Goal: Information Seeking & Learning: Find specific fact

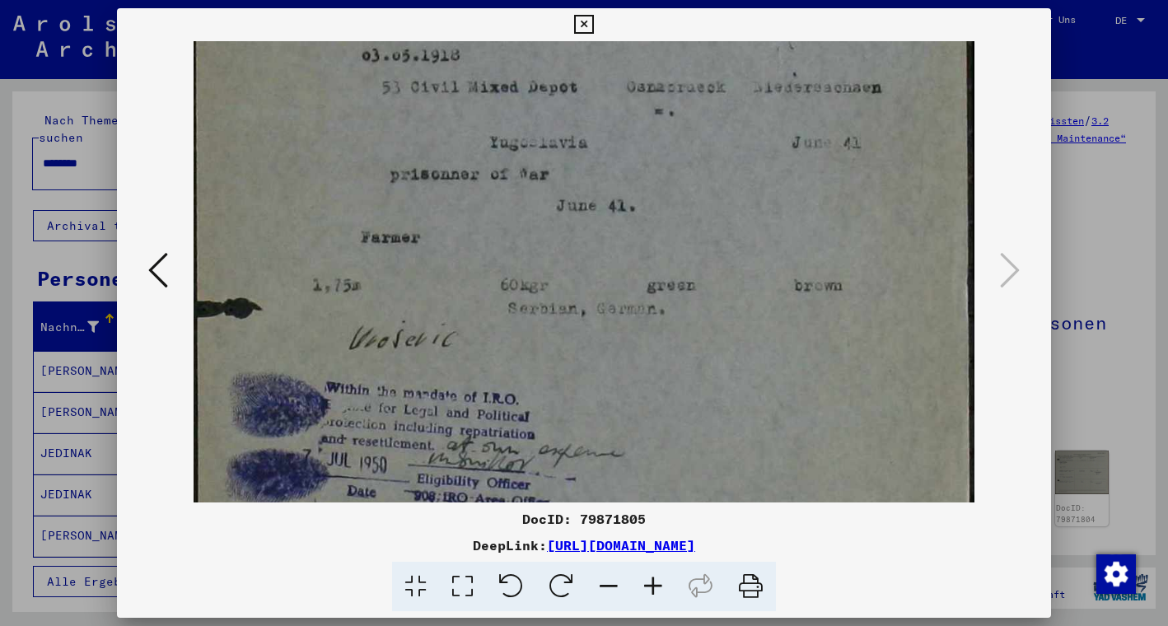
scroll to position [184, 0]
drag, startPoint x: 755, startPoint y: 204, endPoint x: 762, endPoint y: 448, distance: 243.9
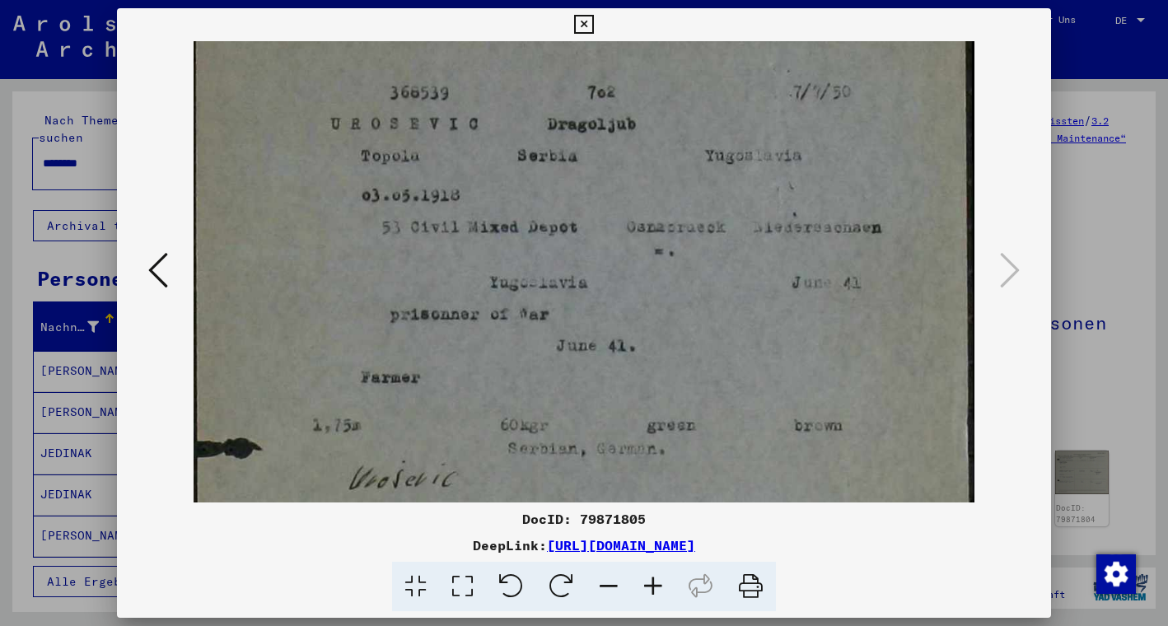
scroll to position [31, 0]
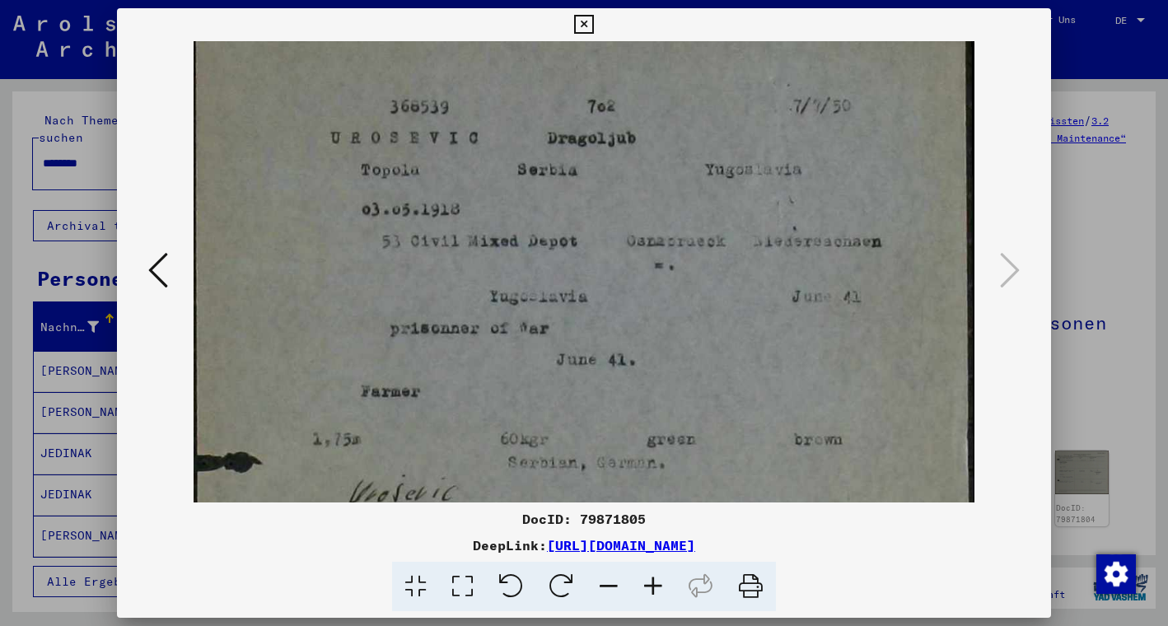
drag, startPoint x: 662, startPoint y: 269, endPoint x: 675, endPoint y: 421, distance: 152.9
click at [593, 26] on icon at bounding box center [583, 25] width 19 height 20
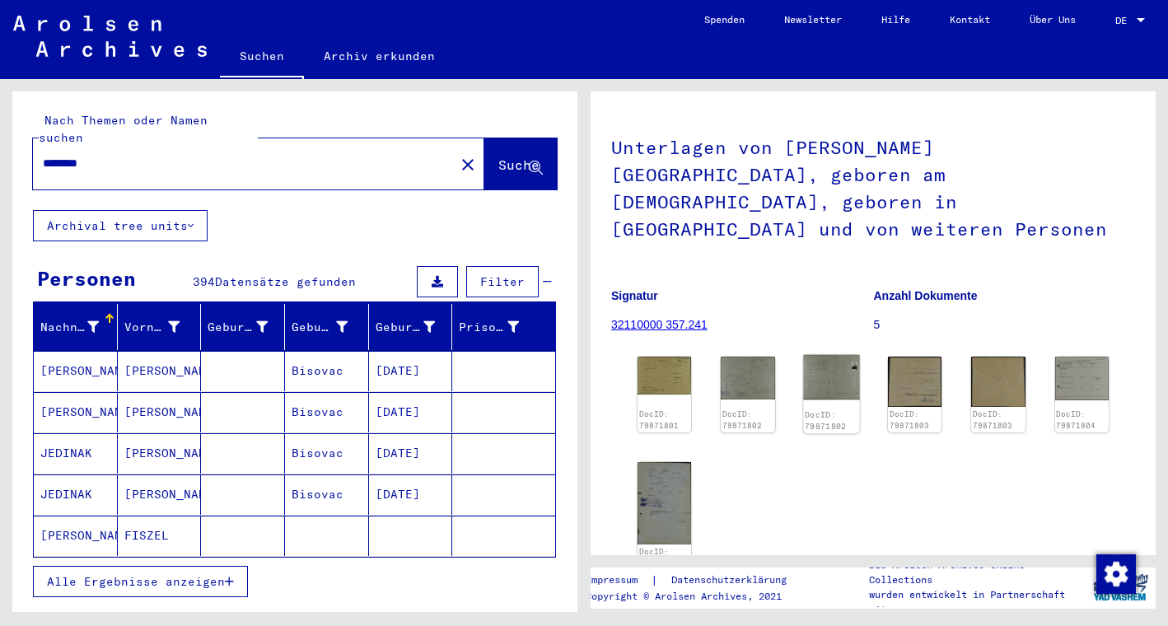
scroll to position [96, 0]
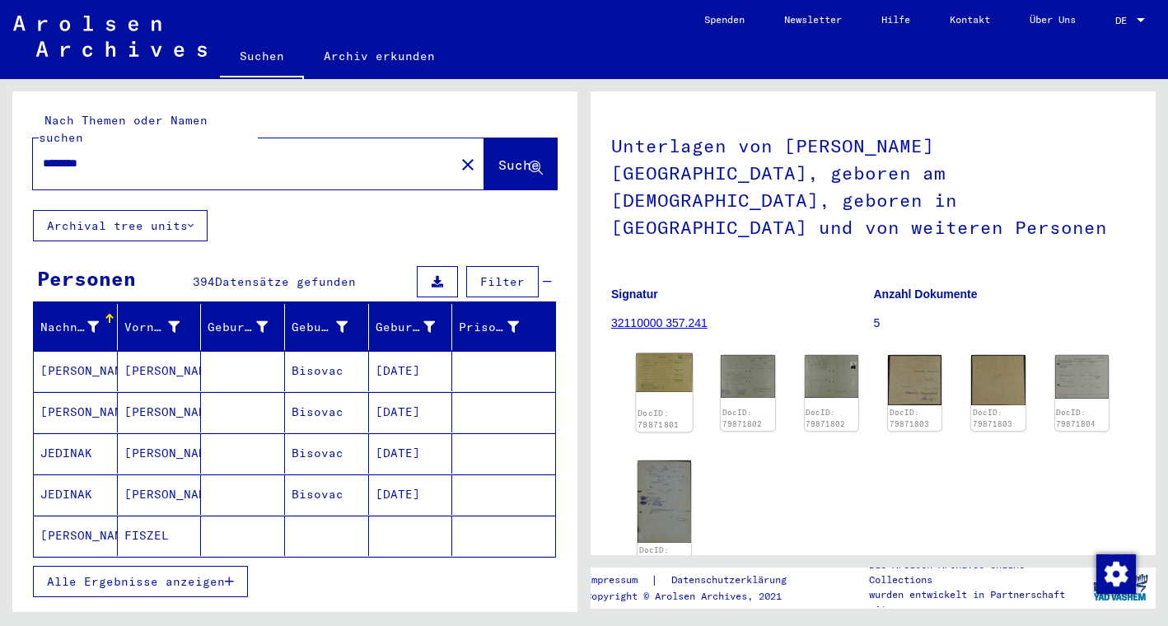
click at [652, 353] on img at bounding box center [664, 373] width 57 height 40
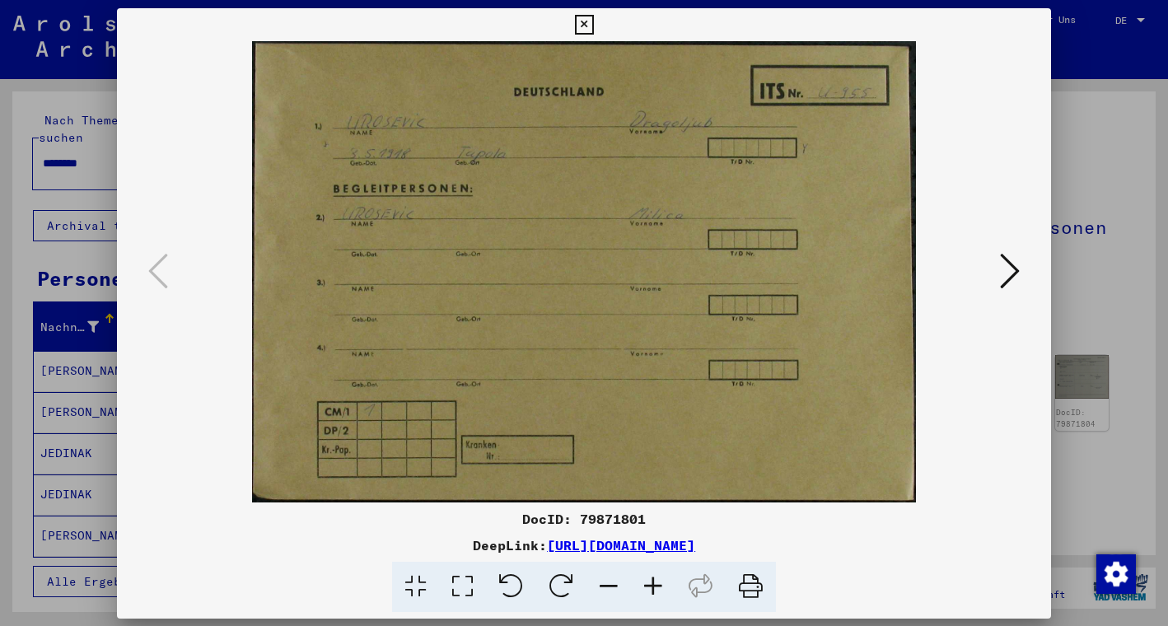
click at [652, 339] on img at bounding box center [584, 271] width 822 height 461
click at [1011, 265] on icon at bounding box center [1010, 270] width 20 height 40
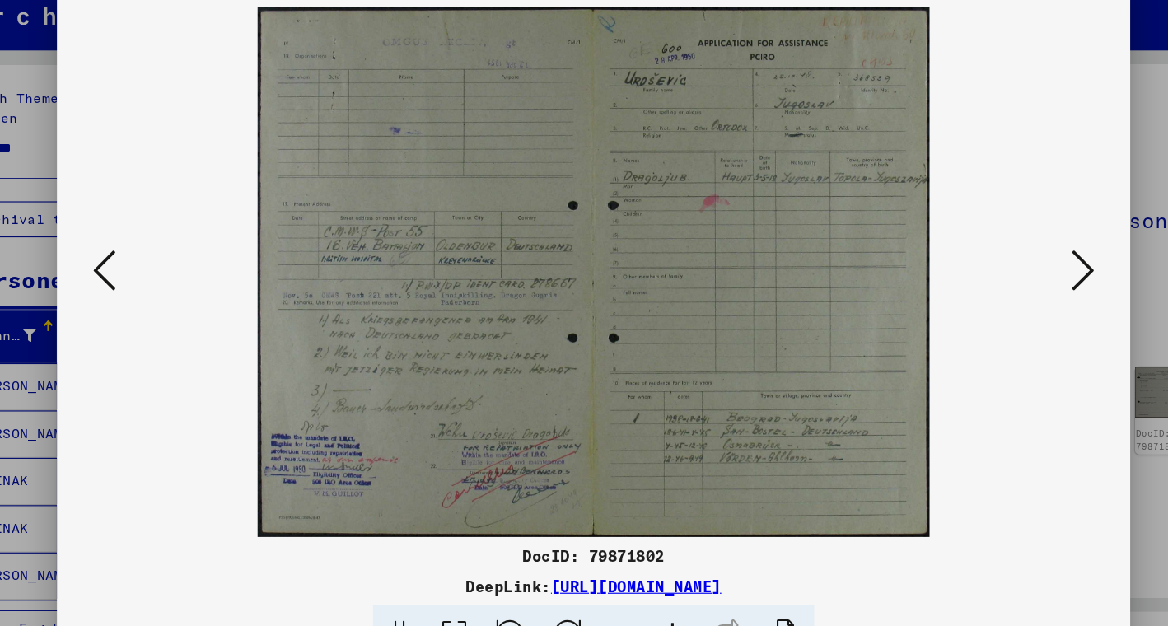
click at [1000, 250] on icon at bounding box center [1010, 270] width 20 height 40
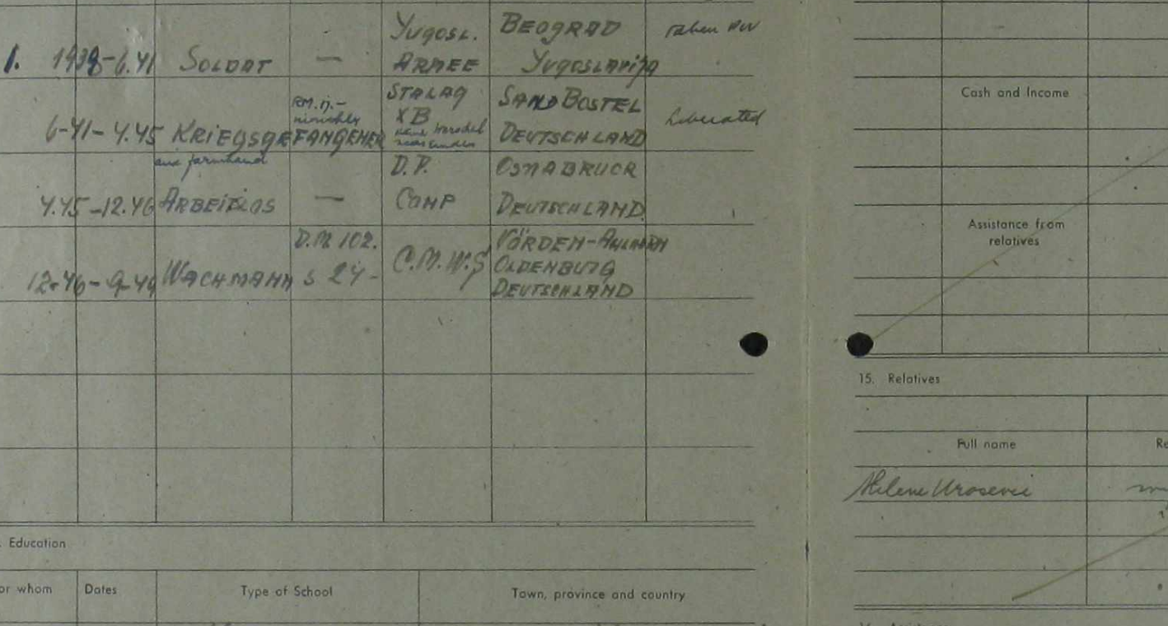
drag, startPoint x: 58, startPoint y: 80, endPoint x: 99, endPoint y: 72, distance: 41.2
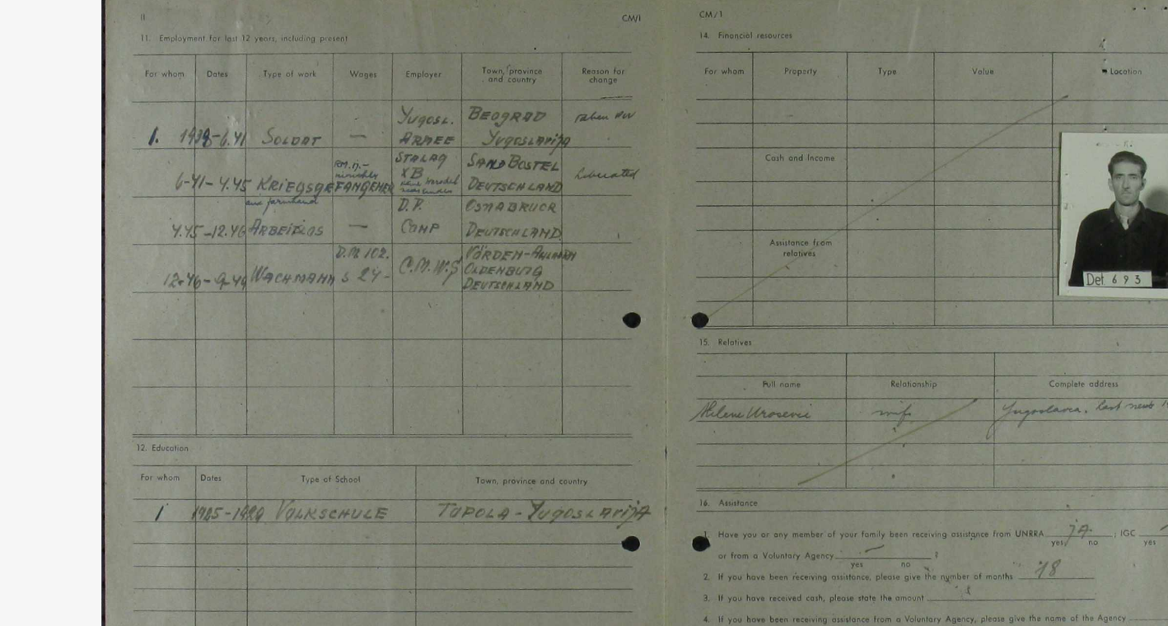
drag, startPoint x: 294, startPoint y: 192, endPoint x: 219, endPoint y: 169, distance: 78.4
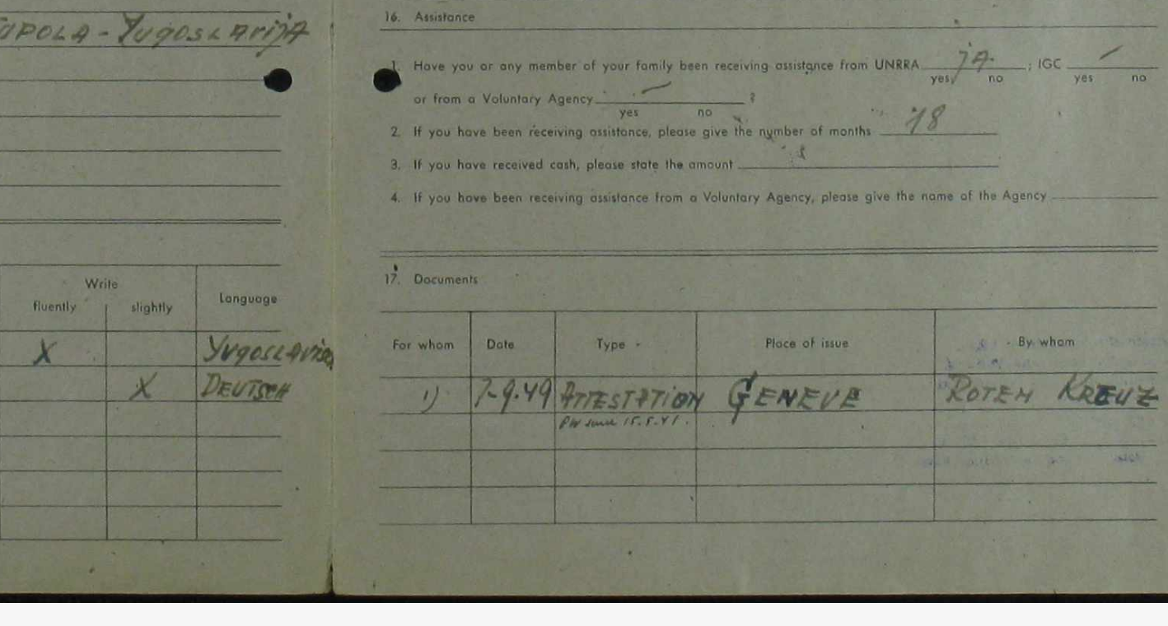
drag, startPoint x: 281, startPoint y: 144, endPoint x: 270, endPoint y: 144, distance: 10.7
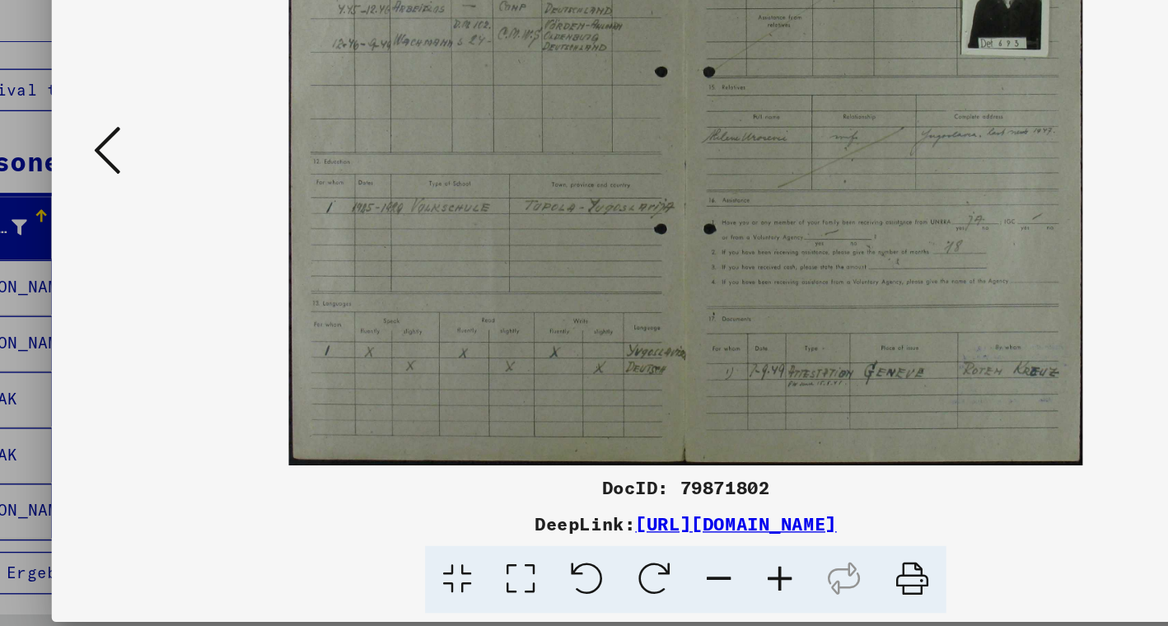
scroll to position [213, 107]
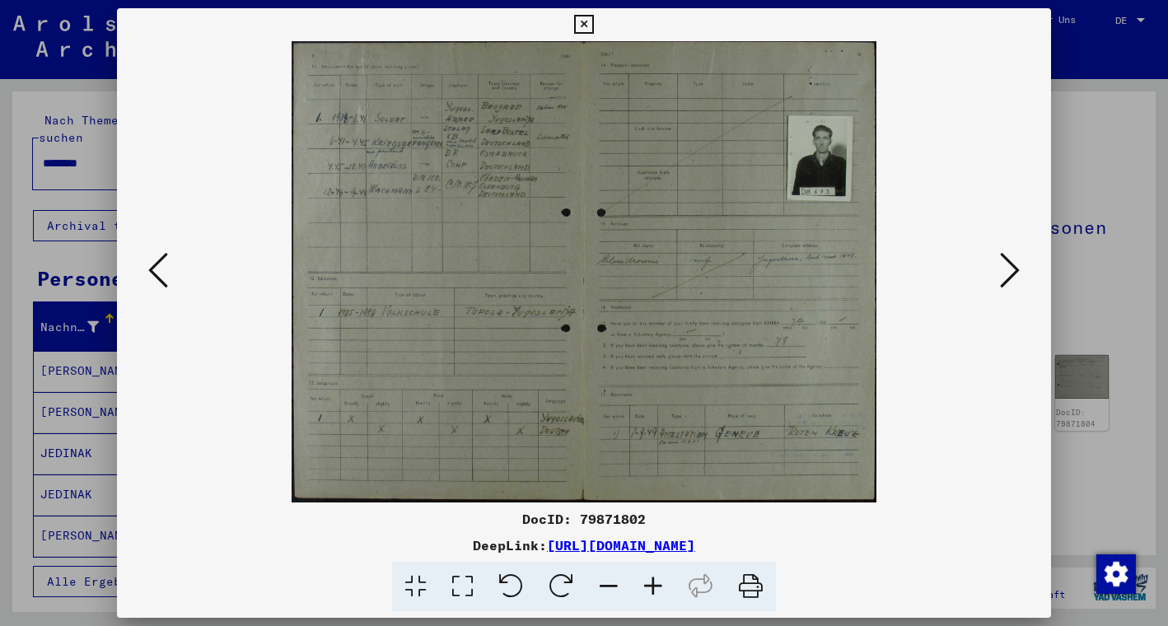
click at [1012, 265] on icon at bounding box center [1010, 270] width 20 height 40
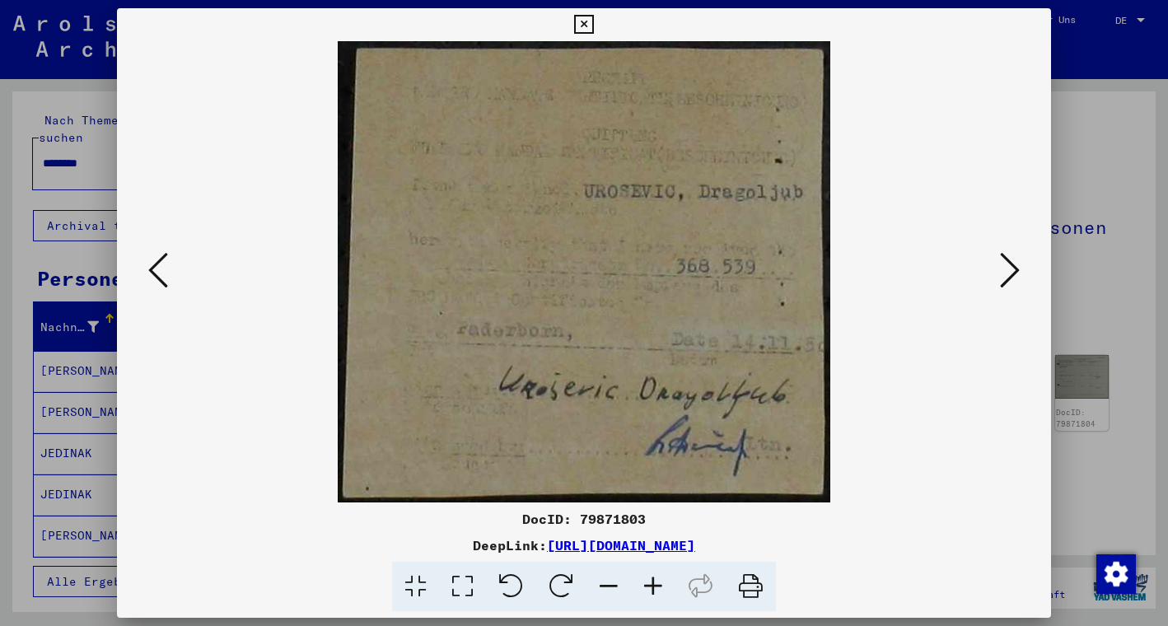
click at [1012, 266] on icon at bounding box center [1010, 270] width 20 height 40
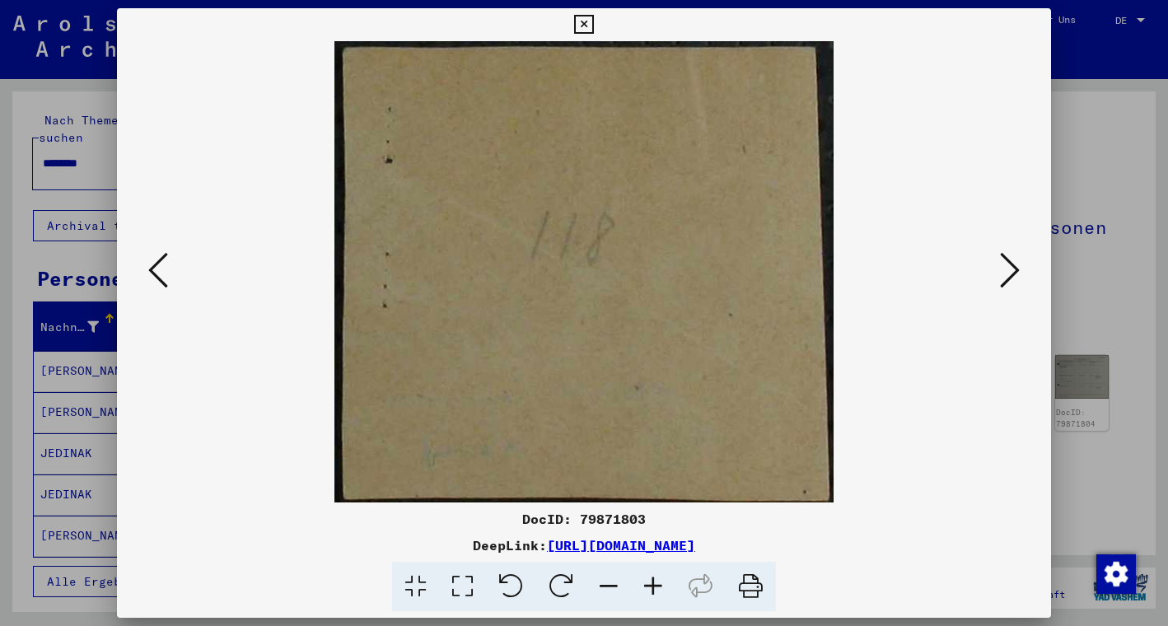
click at [1012, 266] on icon at bounding box center [1010, 270] width 20 height 40
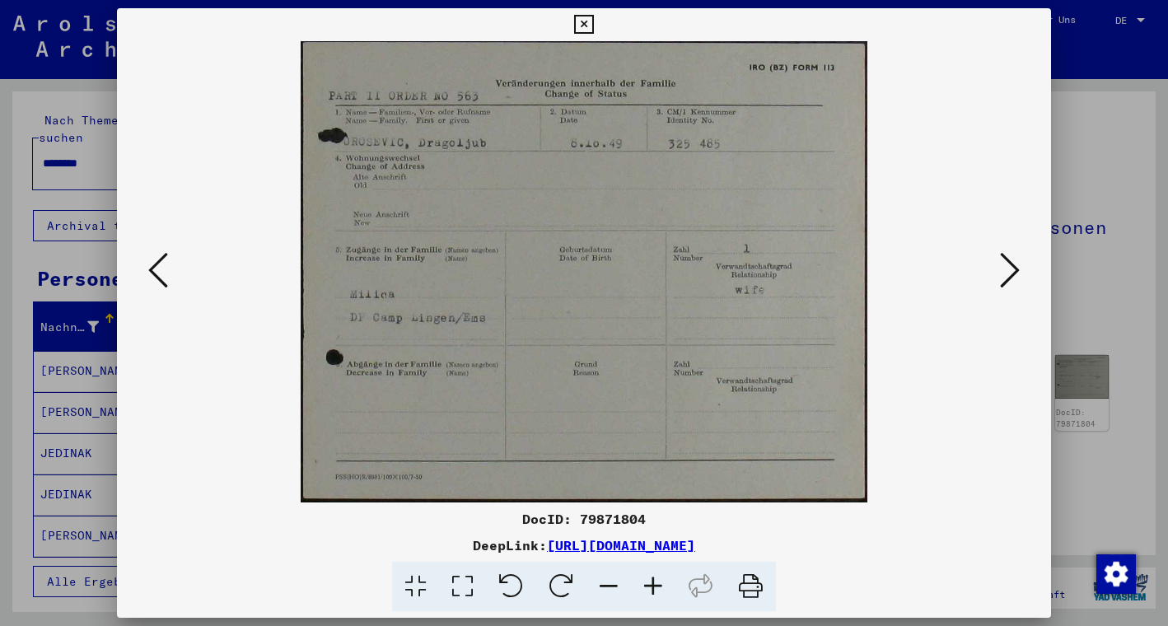
scroll to position [0, 0]
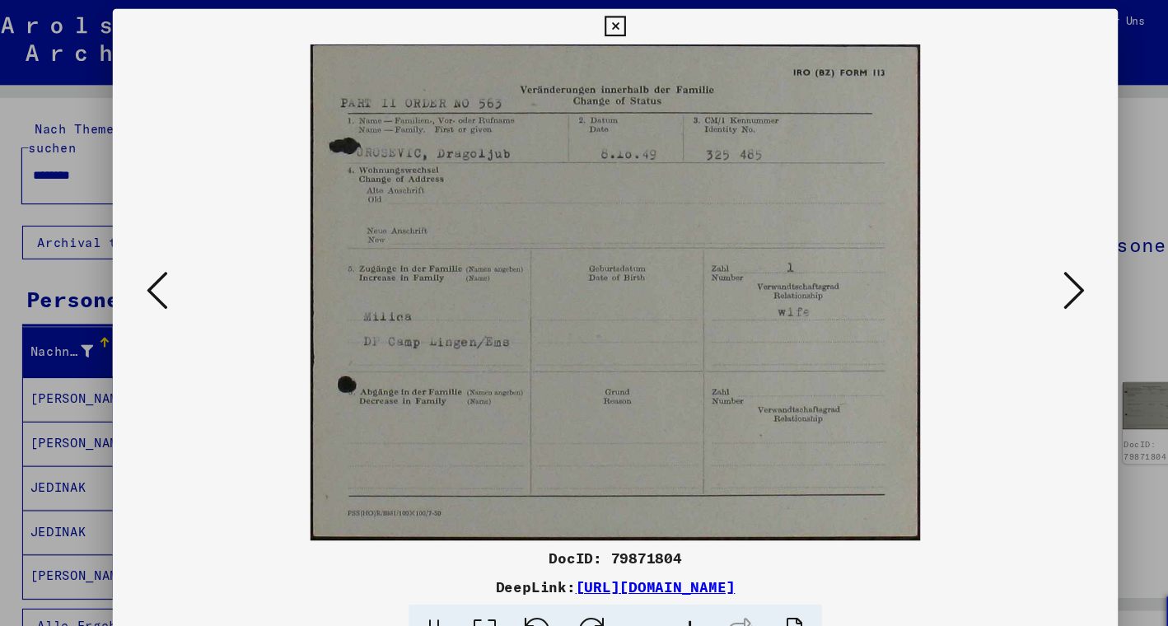
click at [1002, 266] on icon at bounding box center [1010, 270] width 20 height 40
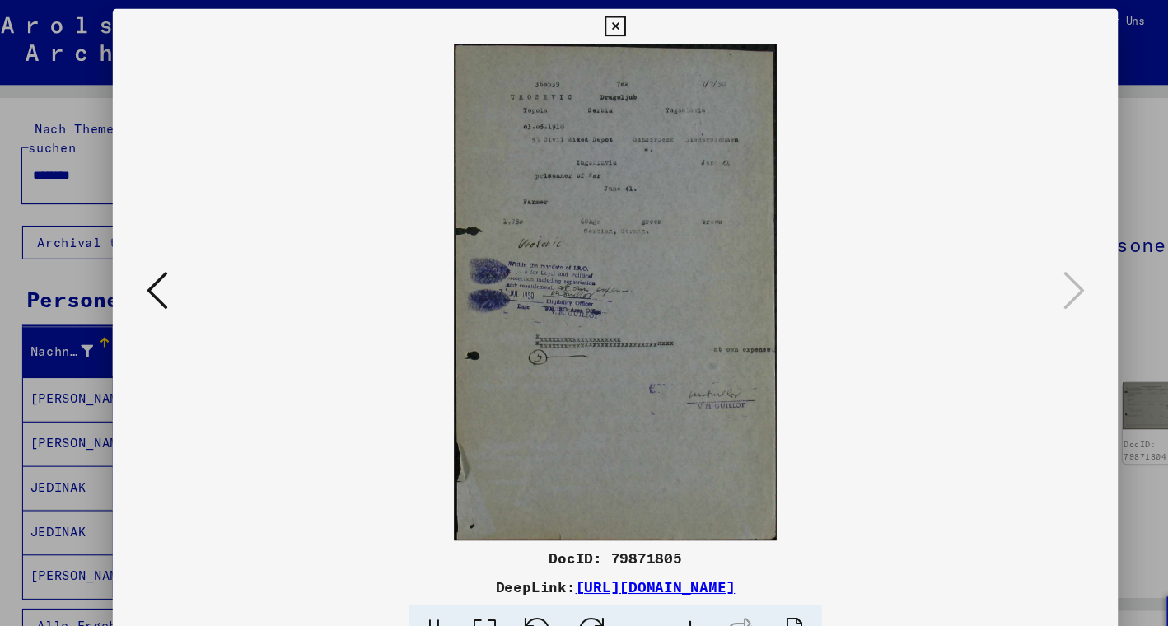
click at [593, 19] on icon at bounding box center [583, 25] width 19 height 20
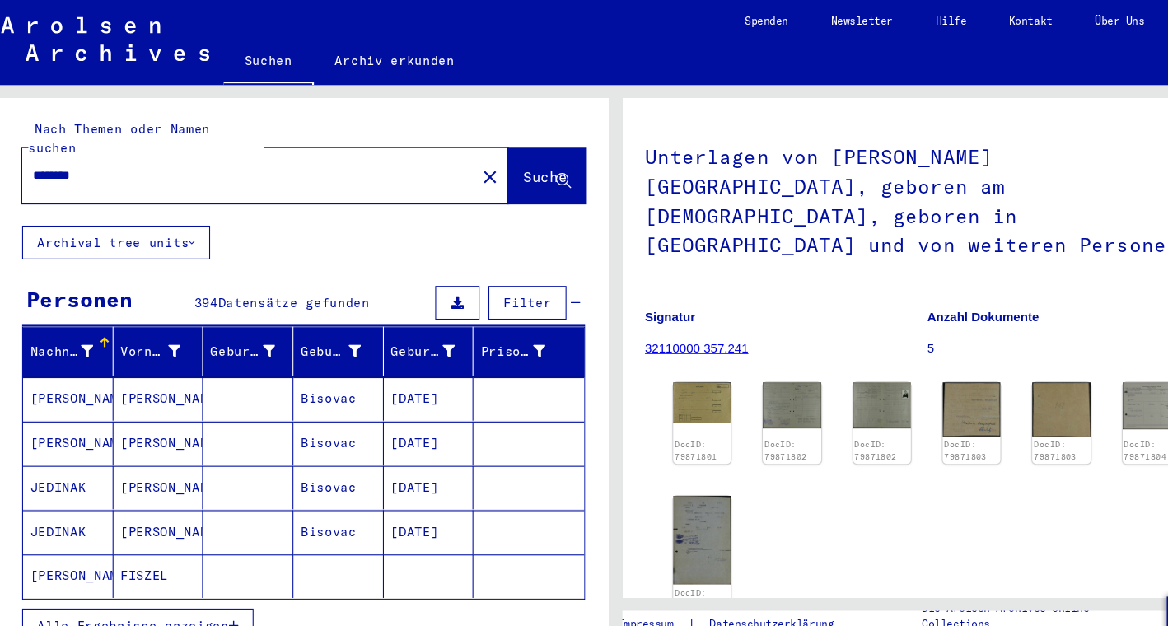
click at [43, 155] on input "********" at bounding box center [244, 163] width 402 height 17
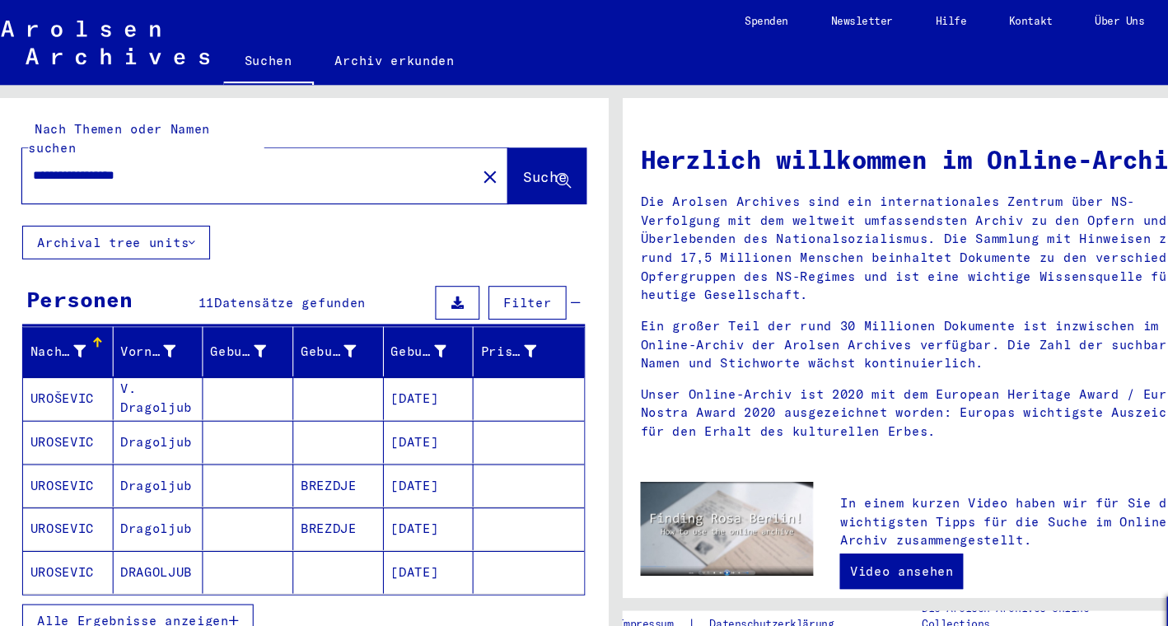
click at [401, 395] on mat-cell "[DATE]" at bounding box center [411, 411] width 84 height 40
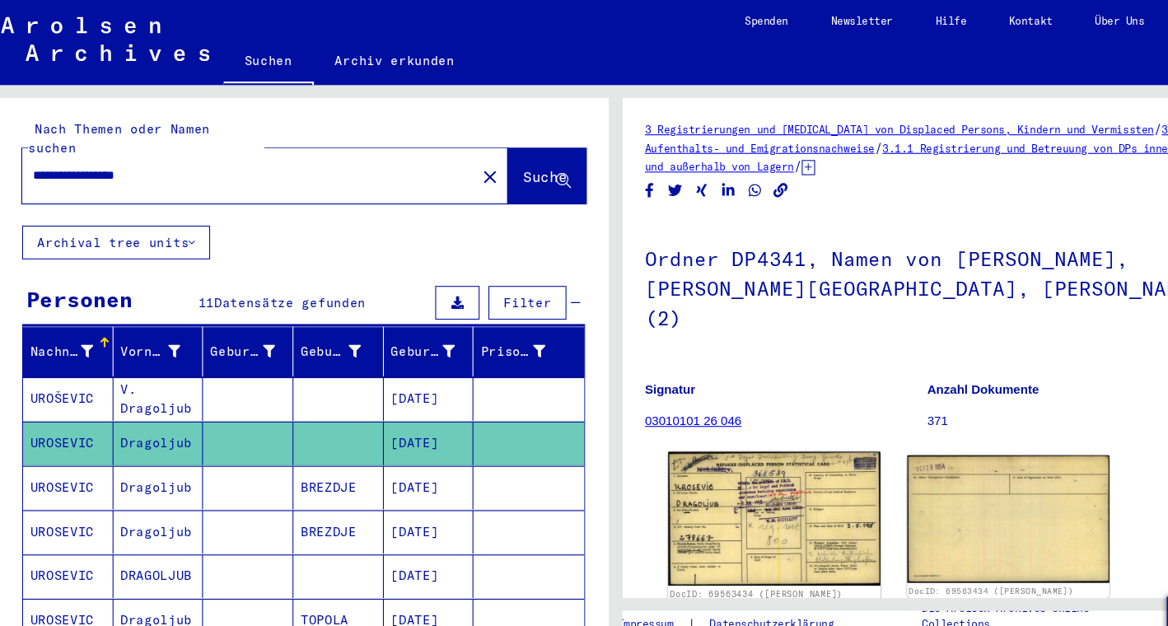
click at [732, 444] on img at bounding box center [731, 482] width 197 height 124
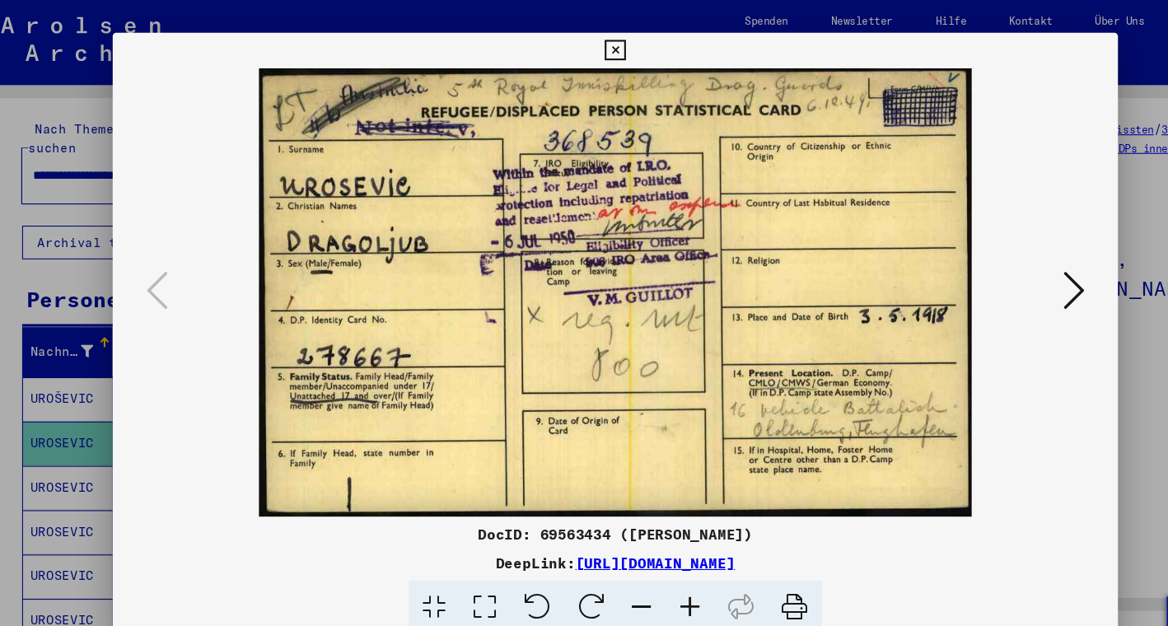
click at [864, 422] on img at bounding box center [584, 271] width 822 height 417
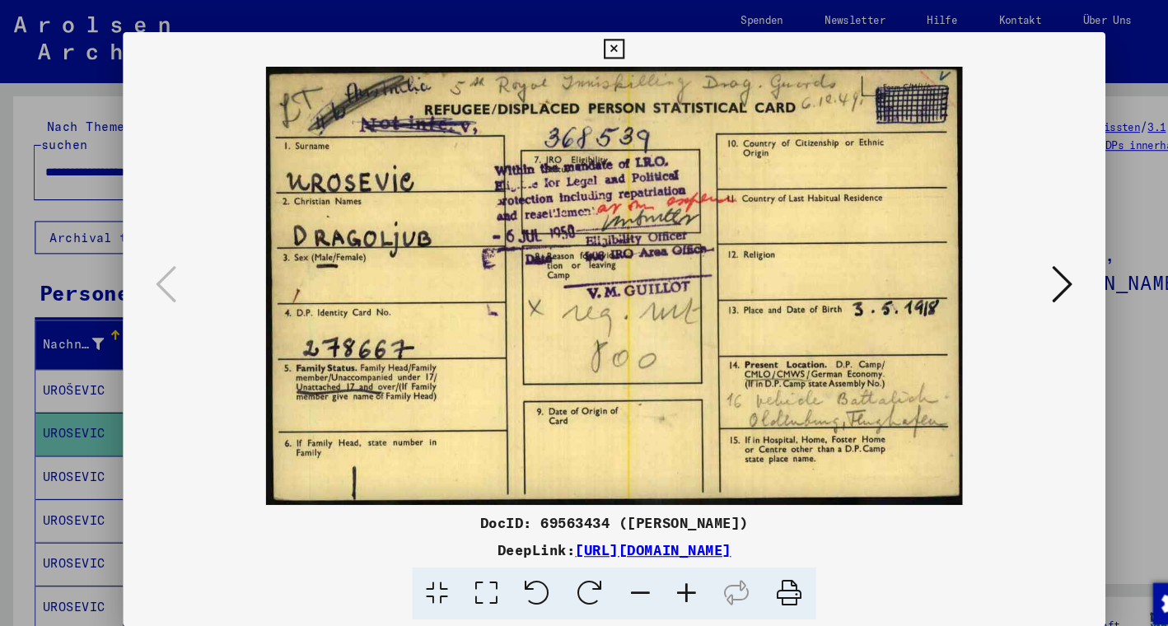
click at [1012, 263] on icon at bounding box center [1010, 270] width 20 height 40
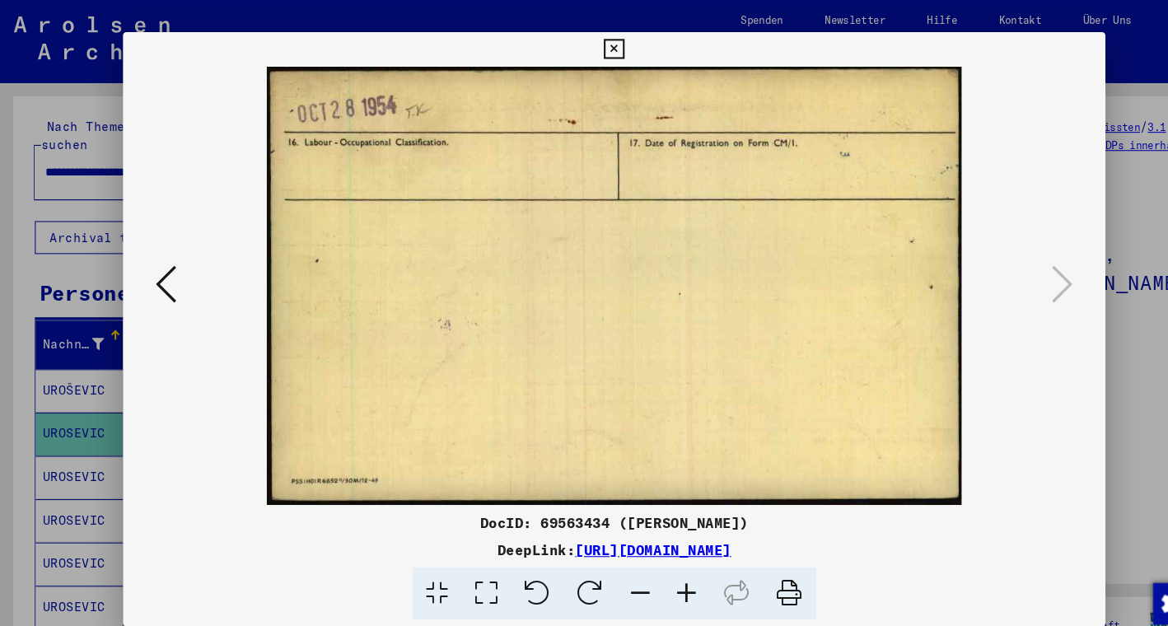
click at [158, 264] on icon at bounding box center [158, 270] width 20 height 40
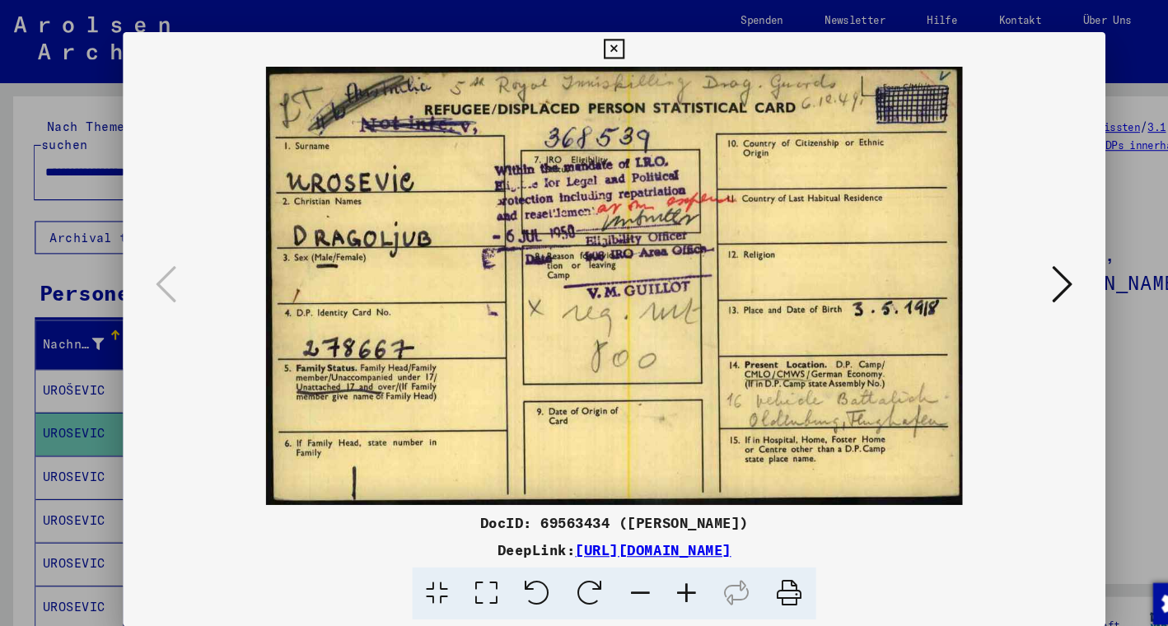
click at [593, 46] on icon at bounding box center [583, 47] width 19 height 20
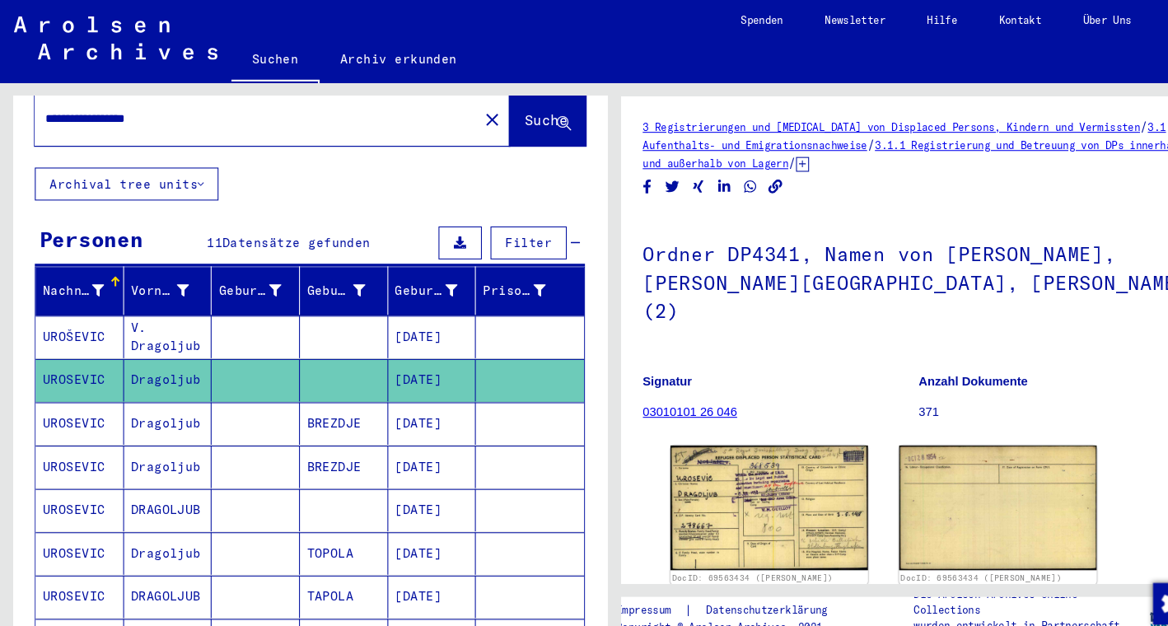
scroll to position [65, 0]
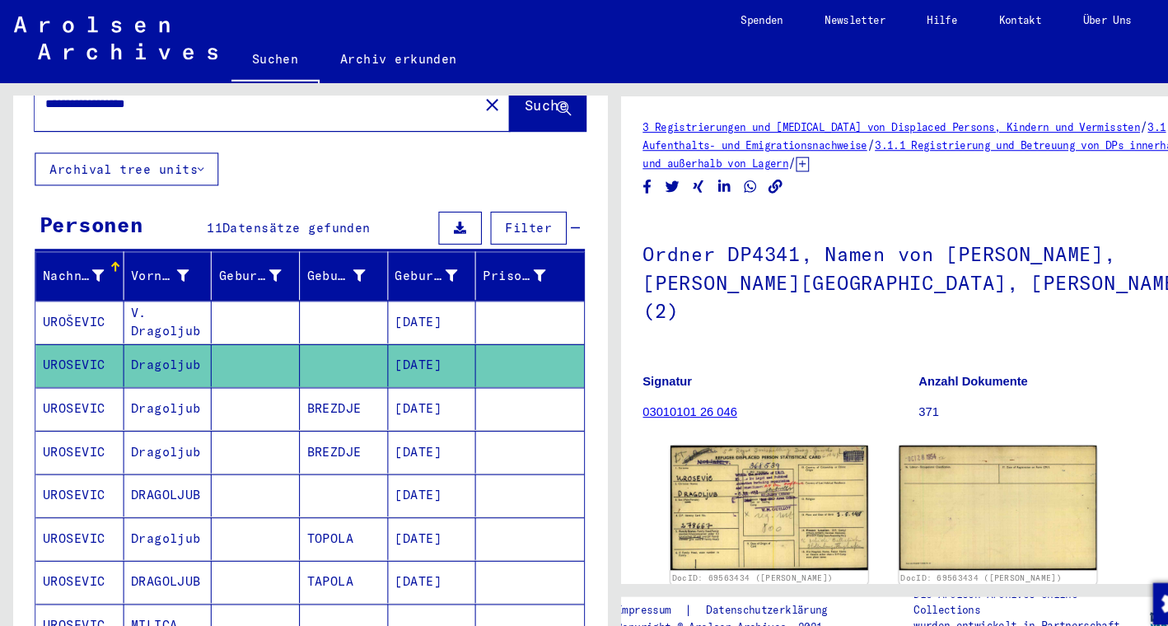
click at [158, 376] on mat-cell "Dragoljub" at bounding box center [160, 388] width 84 height 40
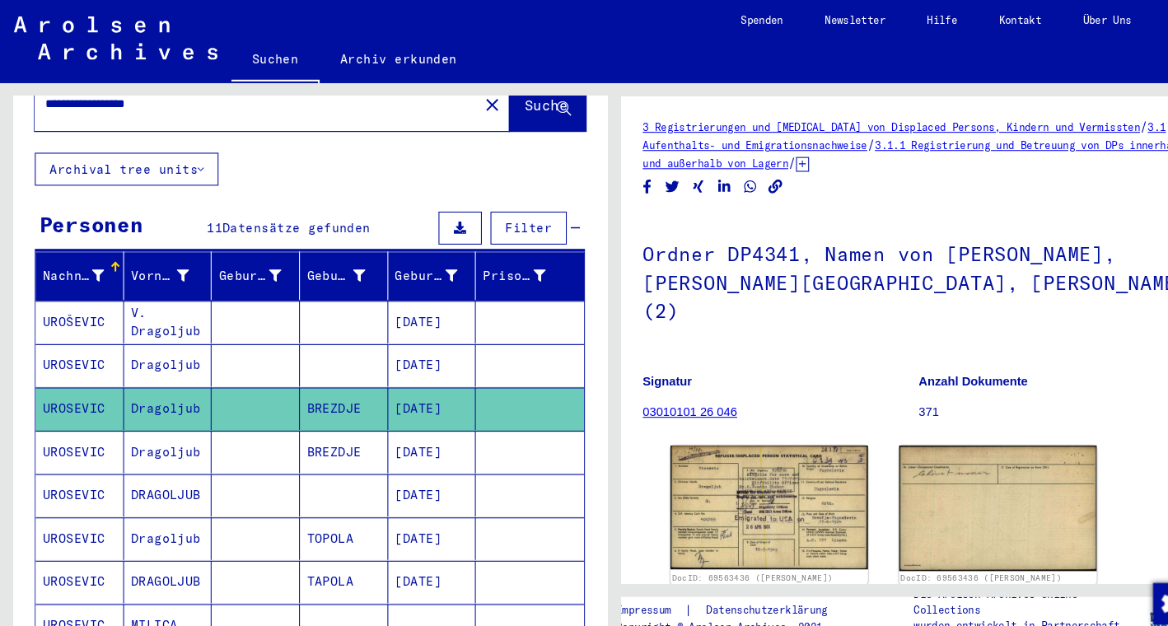
click at [169, 409] on mat-cell "Dragoljub" at bounding box center [160, 429] width 84 height 40
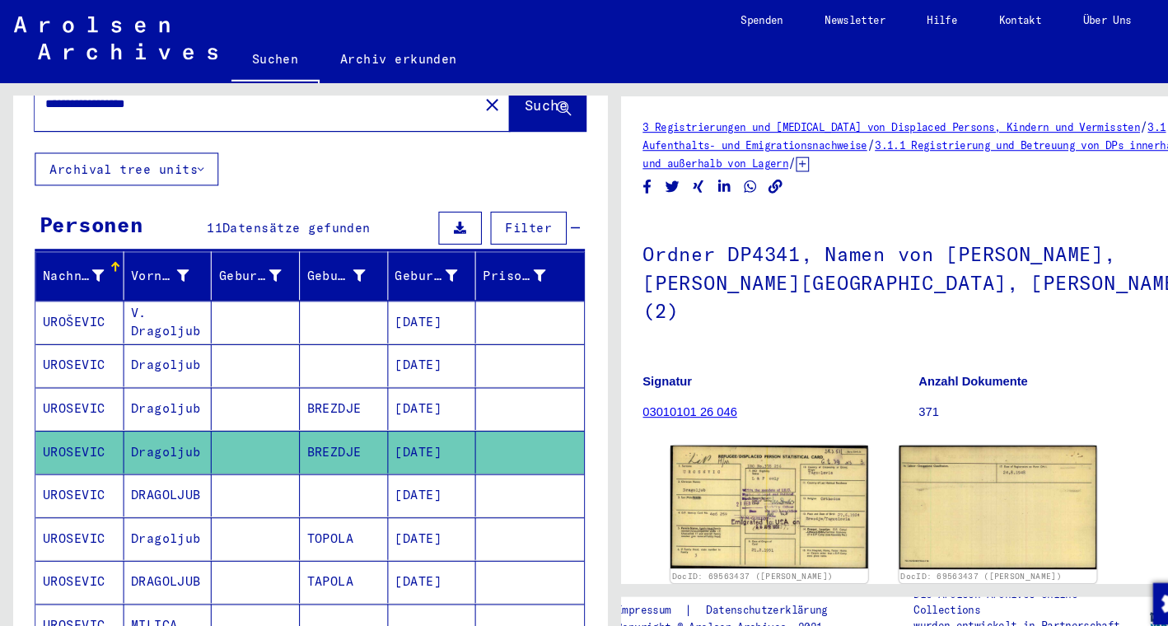
click at [161, 370] on mat-cell "Dragoljub" at bounding box center [160, 388] width 84 height 40
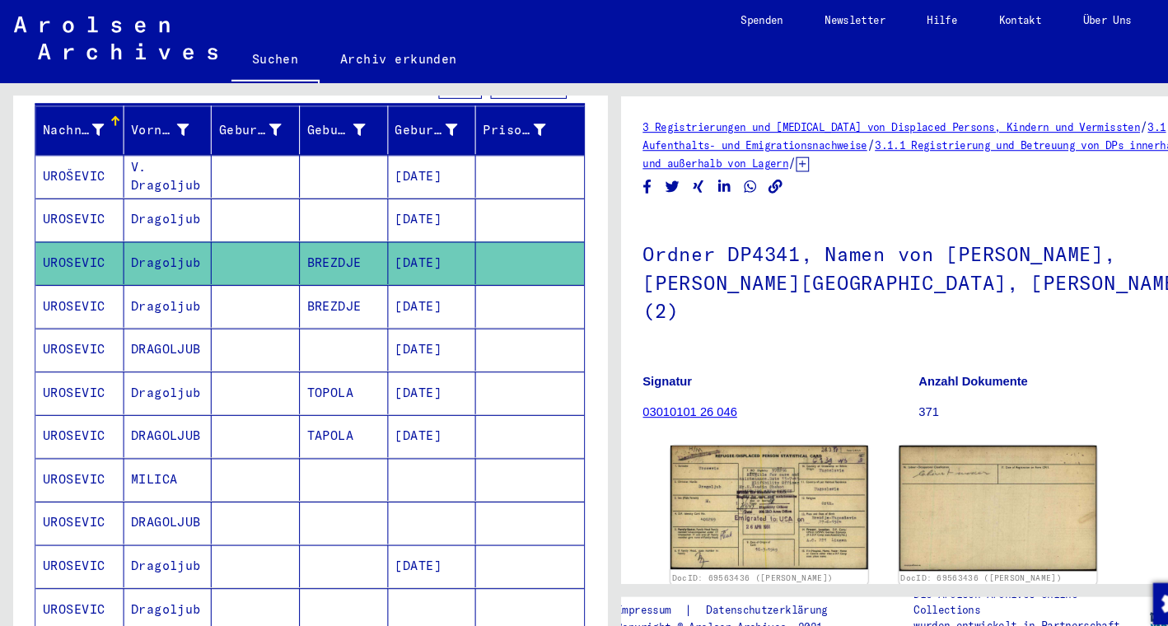
scroll to position [202, 0]
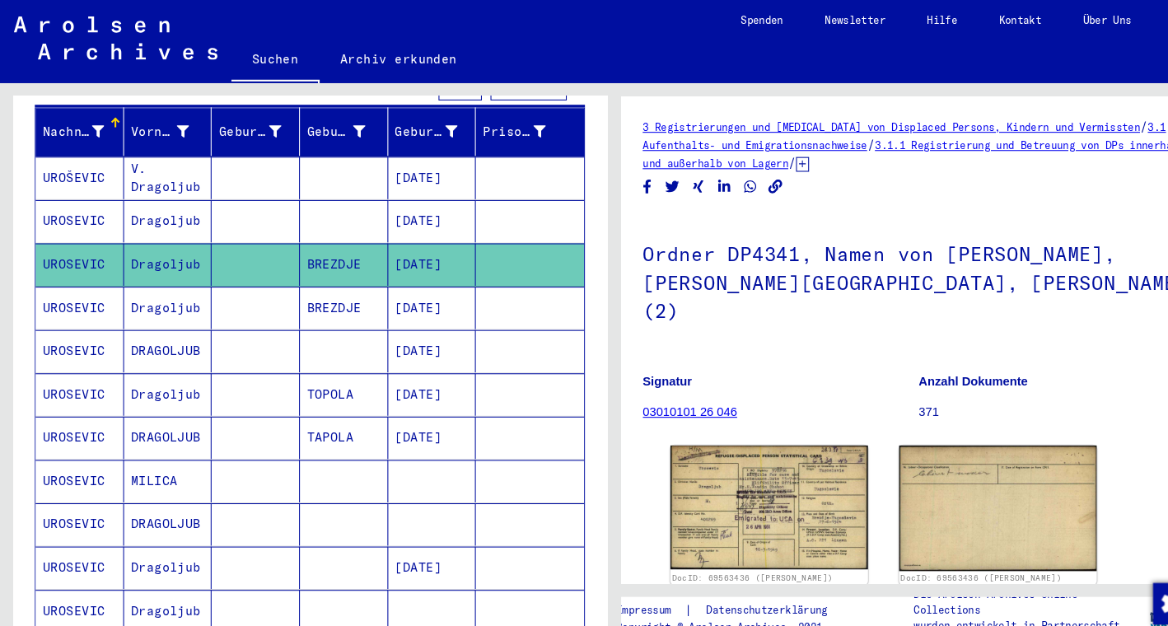
click at [171, 526] on mat-cell "Dragoljub" at bounding box center [160, 540] width 84 height 40
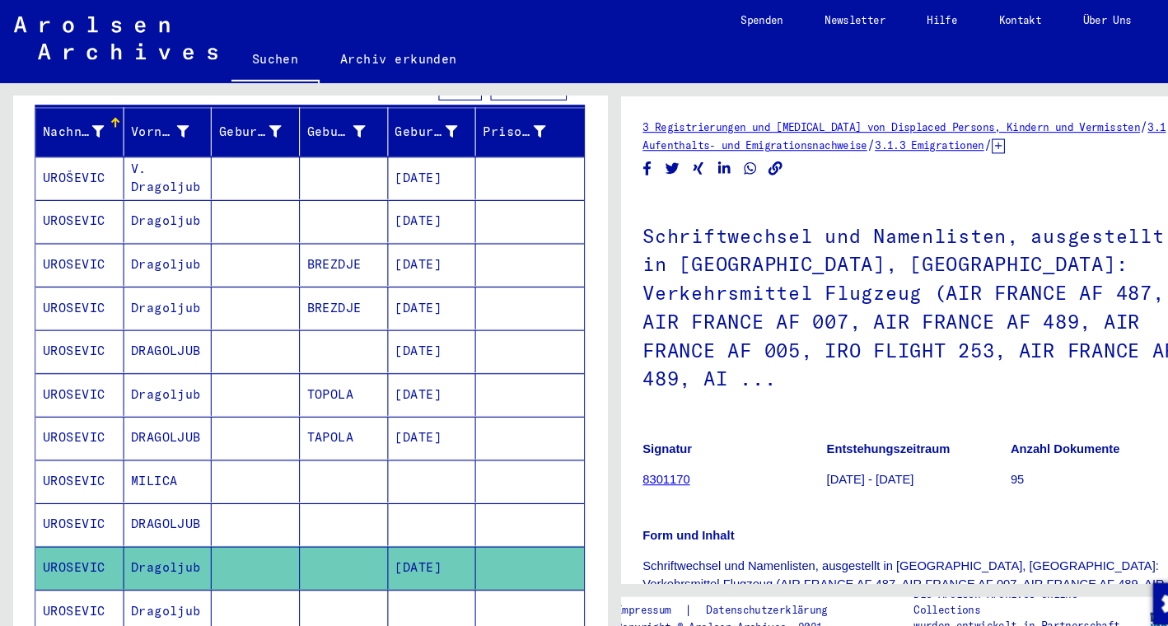
click at [170, 566] on mat-cell "Dragoljub" at bounding box center [160, 581] width 84 height 40
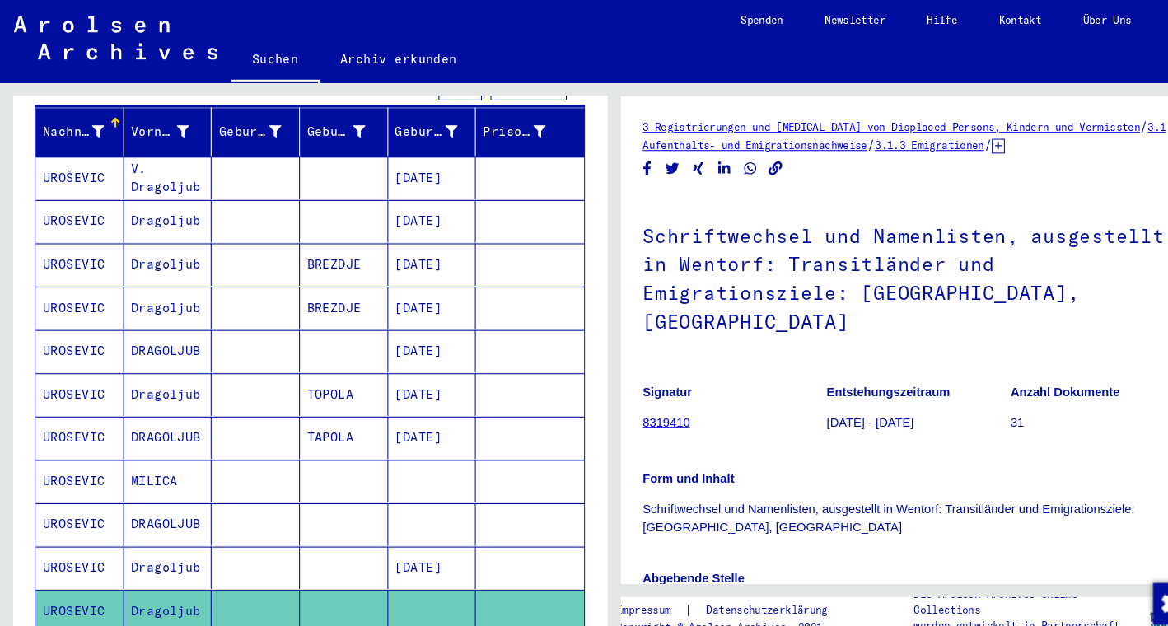
click at [173, 479] on mat-cell "DRAGOLJUB" at bounding box center [160, 499] width 84 height 40
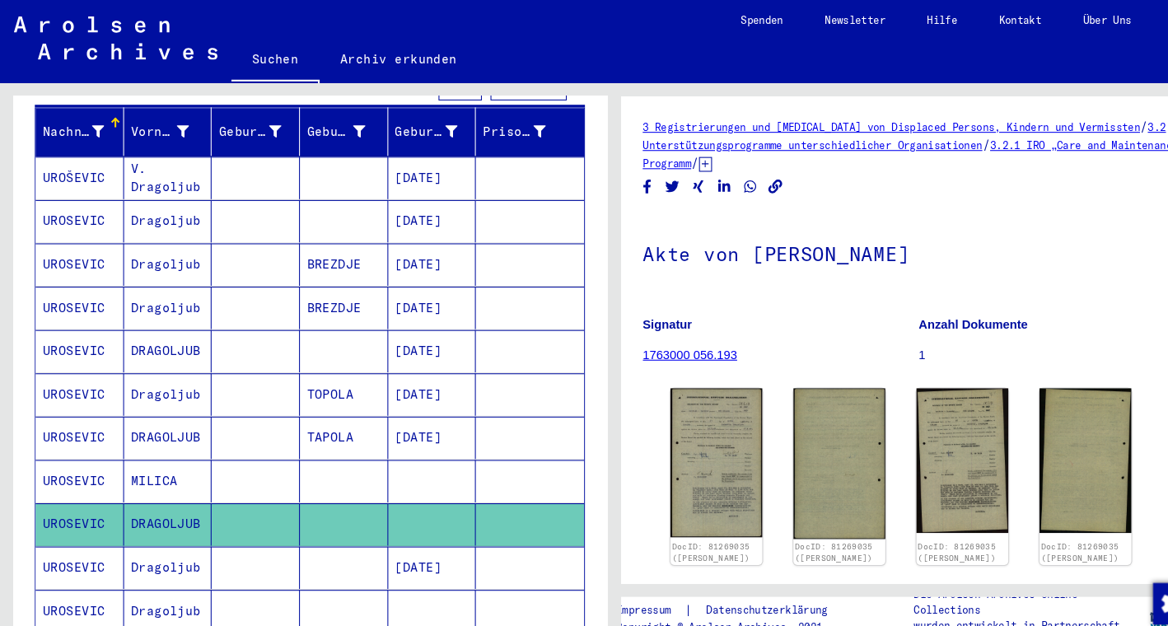
click at [159, 442] on mat-cell "MILICA" at bounding box center [160, 457] width 84 height 40
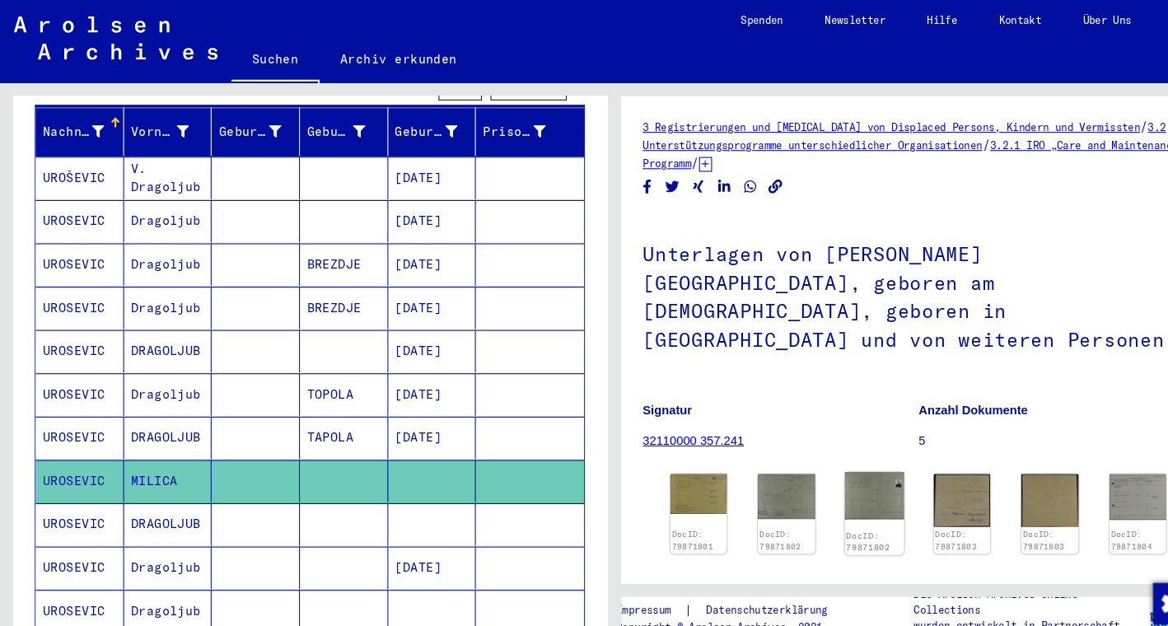
click at [816, 449] on img at bounding box center [831, 471] width 57 height 44
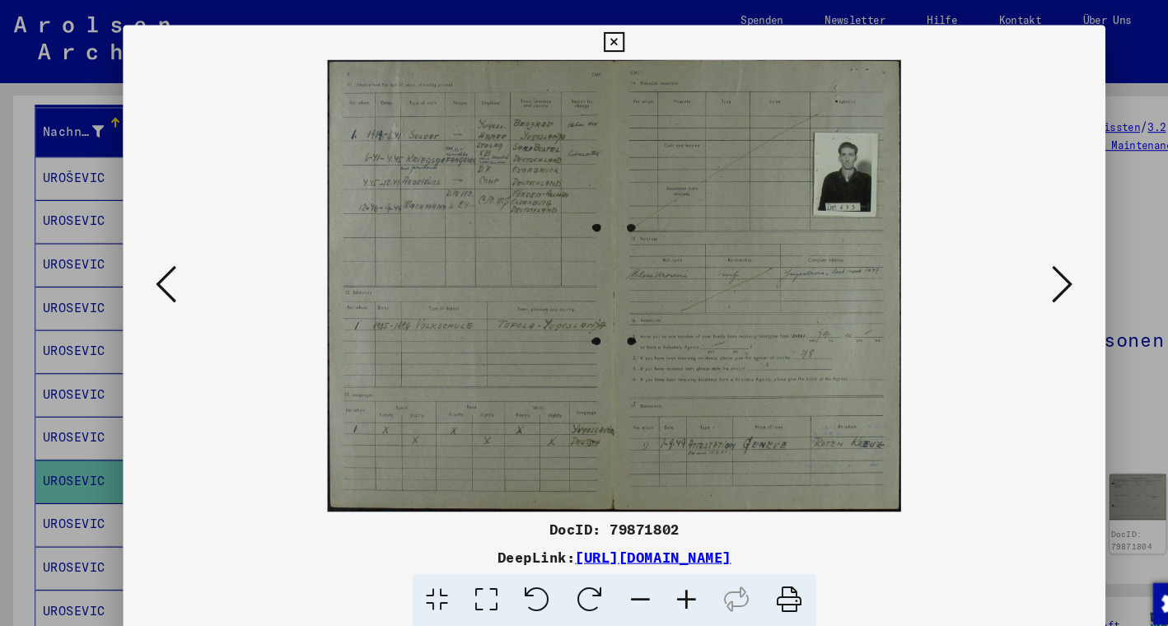
click at [593, 40] on icon at bounding box center [583, 40] width 19 height 20
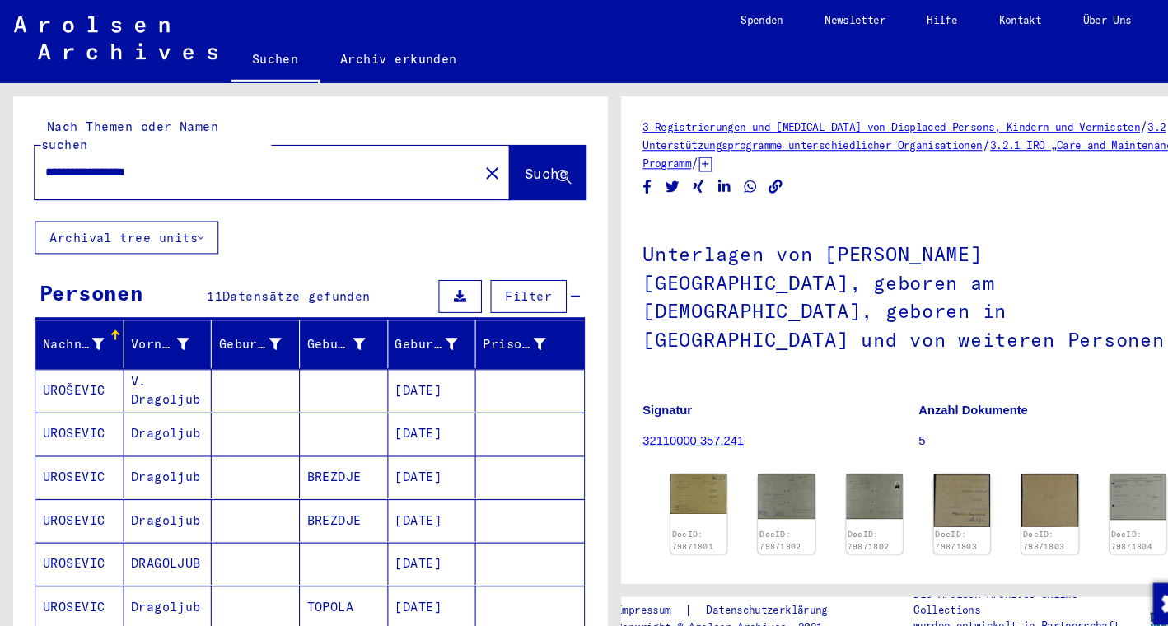
click at [67, 155] on input "**********" at bounding box center [244, 163] width 402 height 17
type input "********"
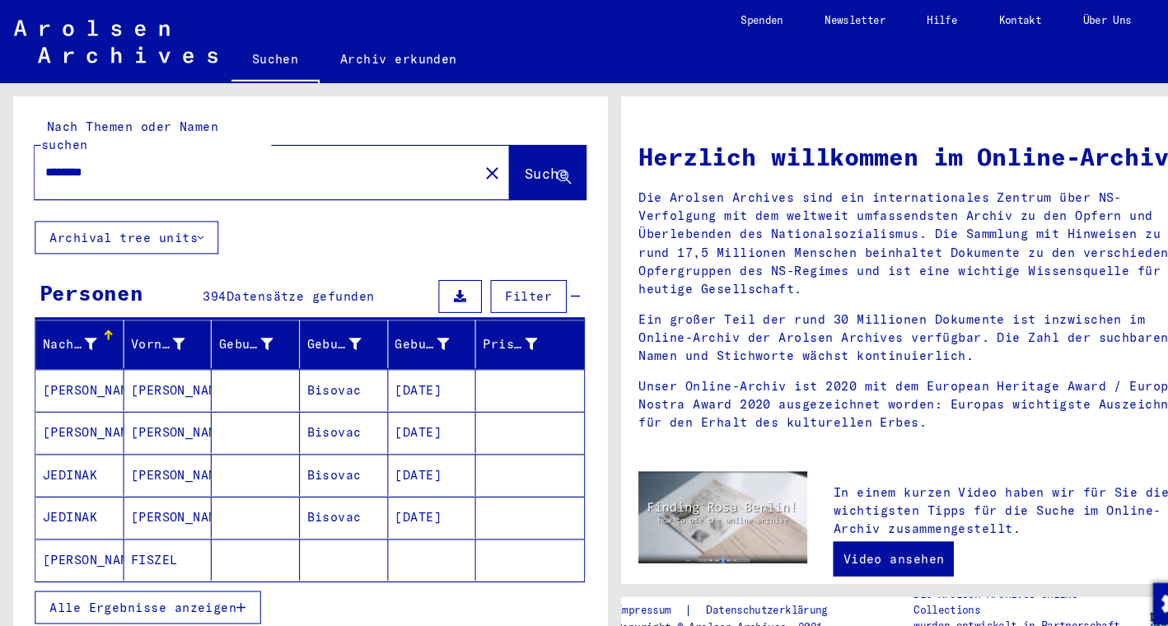
click at [194, 568] on button "Alle Ergebnisse anzeigen" at bounding box center [140, 577] width 215 height 31
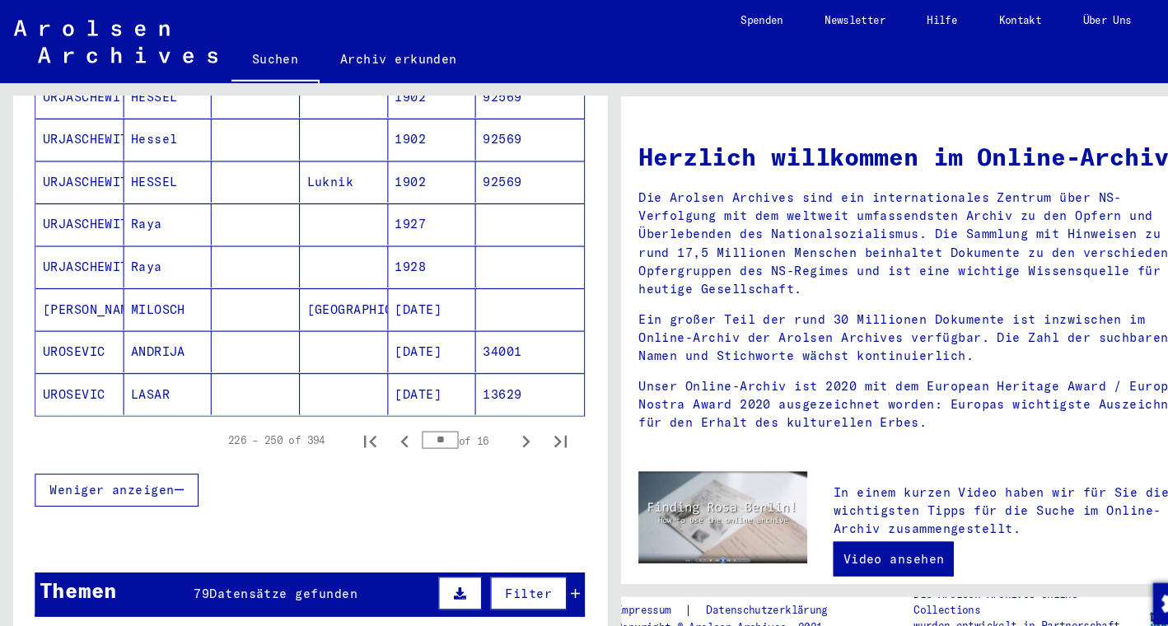
scroll to position [952, 0]
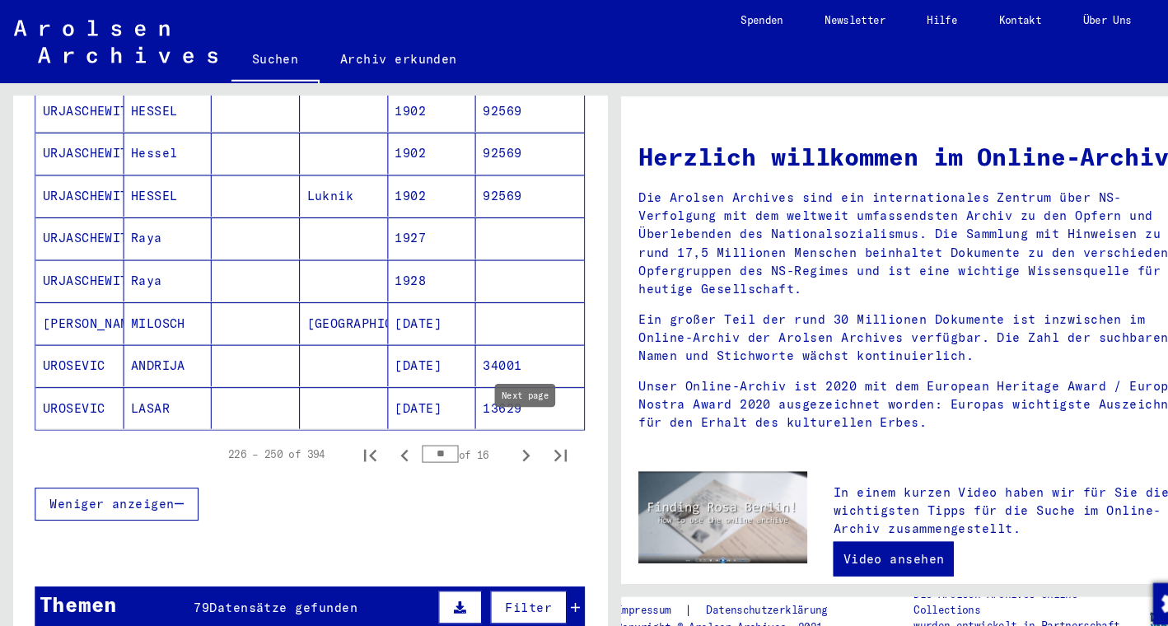
click at [500, 422] on icon "Next page" at bounding box center [500, 433] width 23 height 23
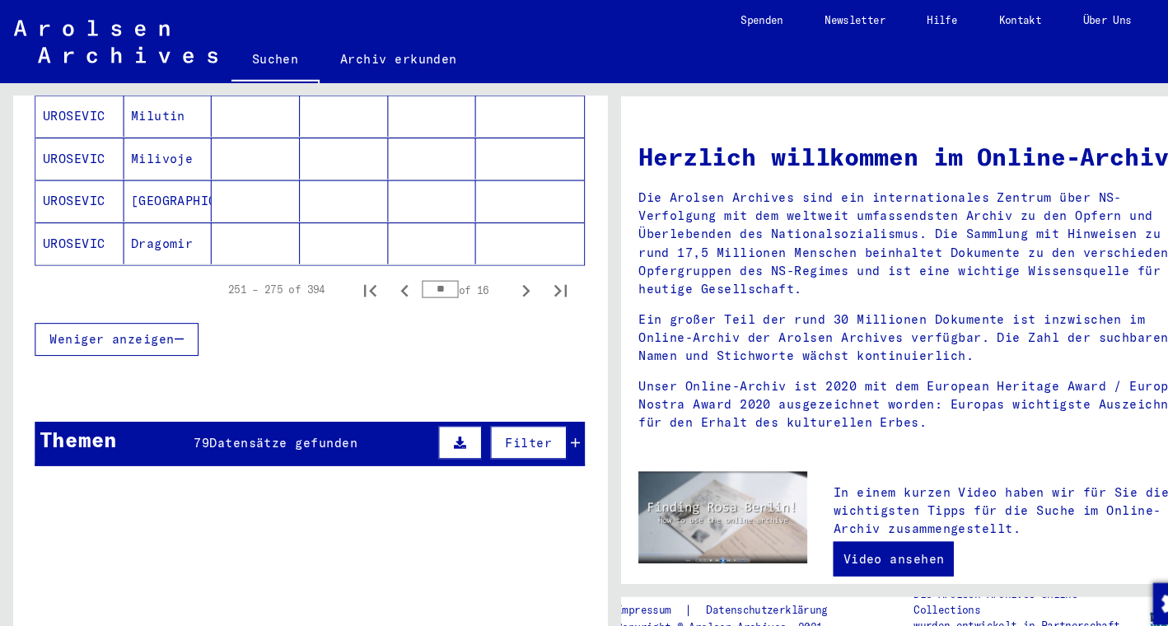
scroll to position [1118, 0]
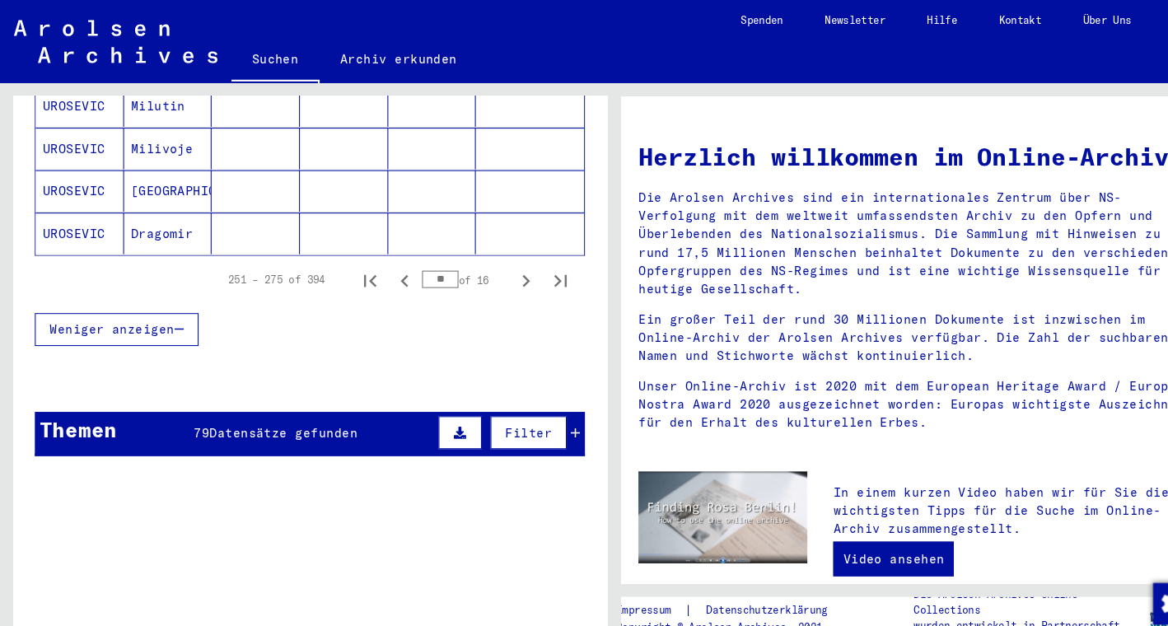
click at [157, 168] on mat-cell "[GEOGRAPHIC_DATA]" at bounding box center [160, 181] width 84 height 40
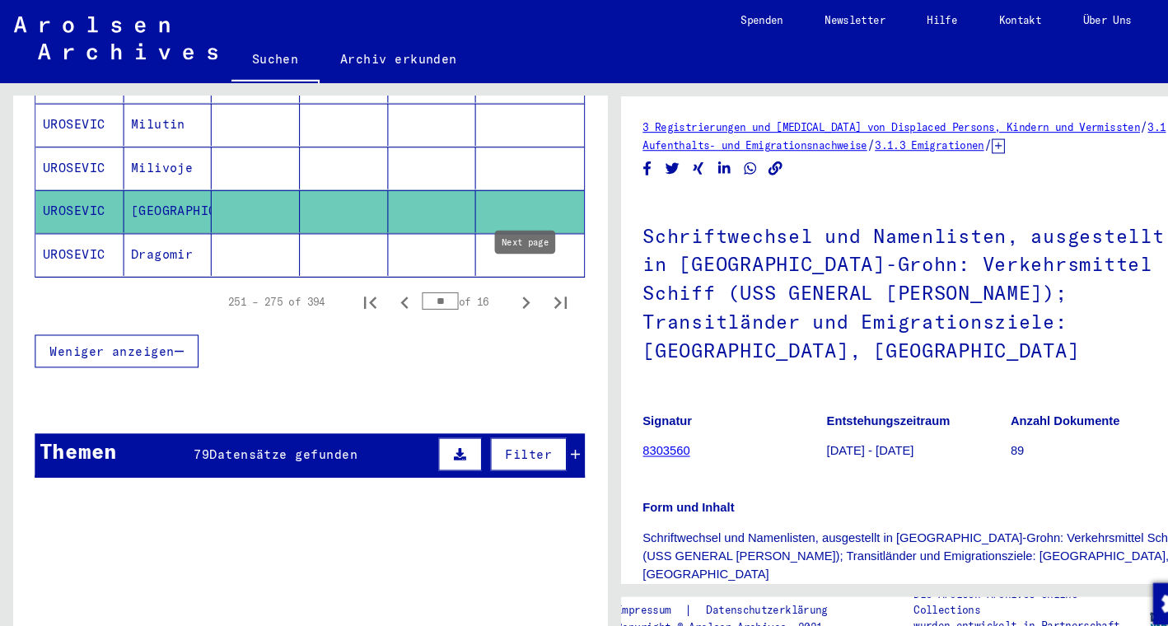
click at [498, 276] on icon "Next page" at bounding box center [500, 287] width 23 height 23
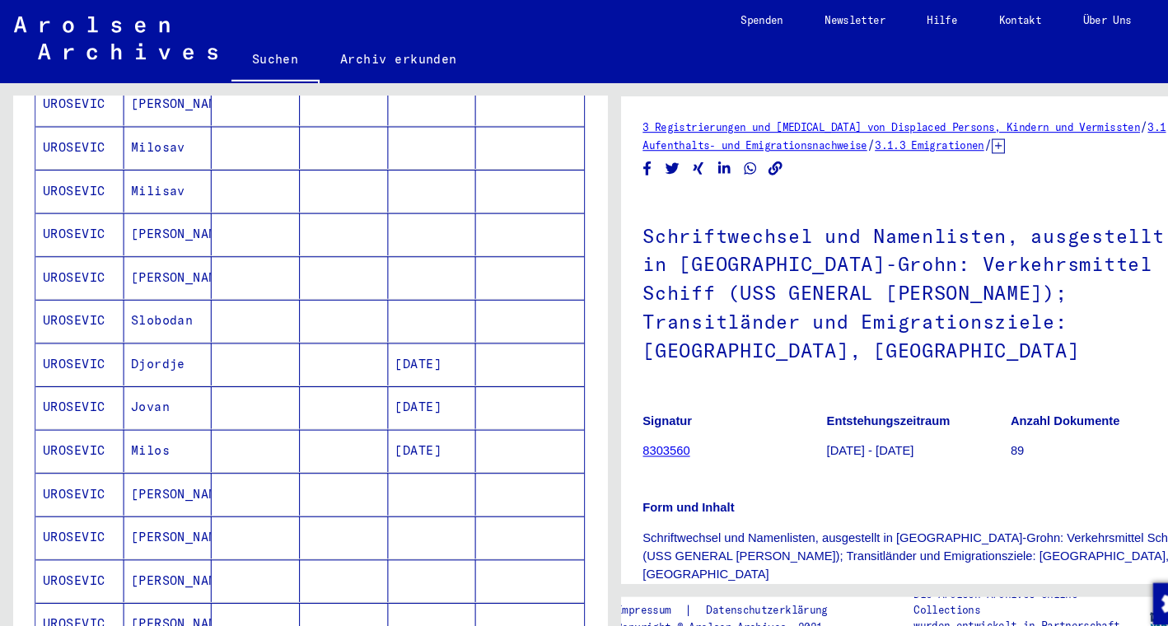
scroll to position [317, 0]
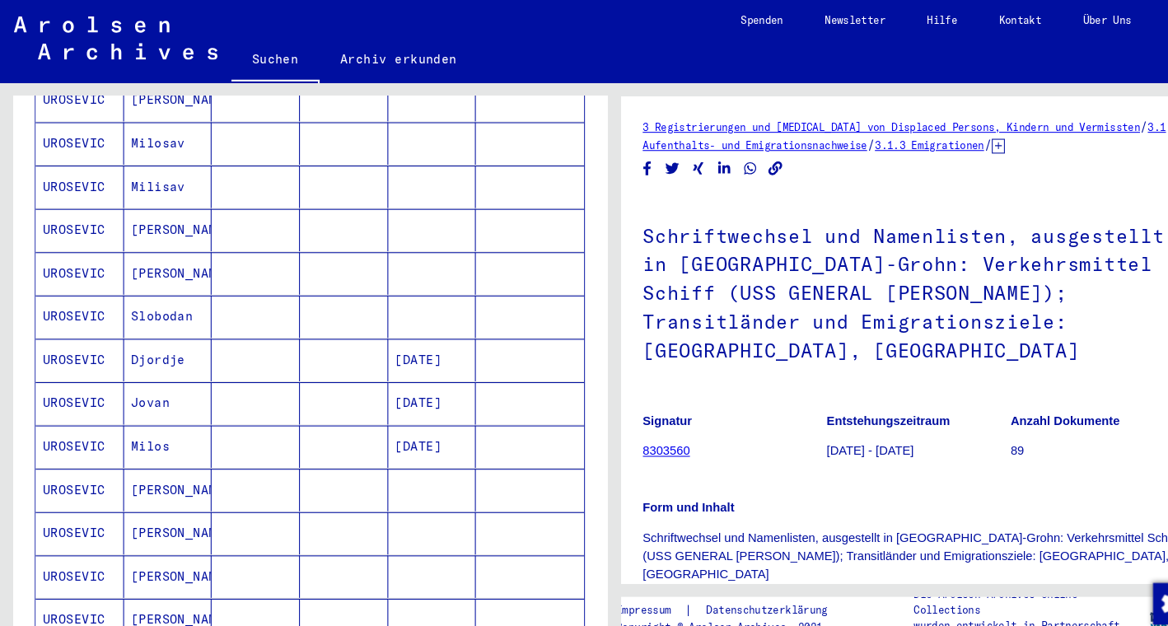
click at [156, 330] on mat-cell "Djordje" at bounding box center [160, 342] width 84 height 40
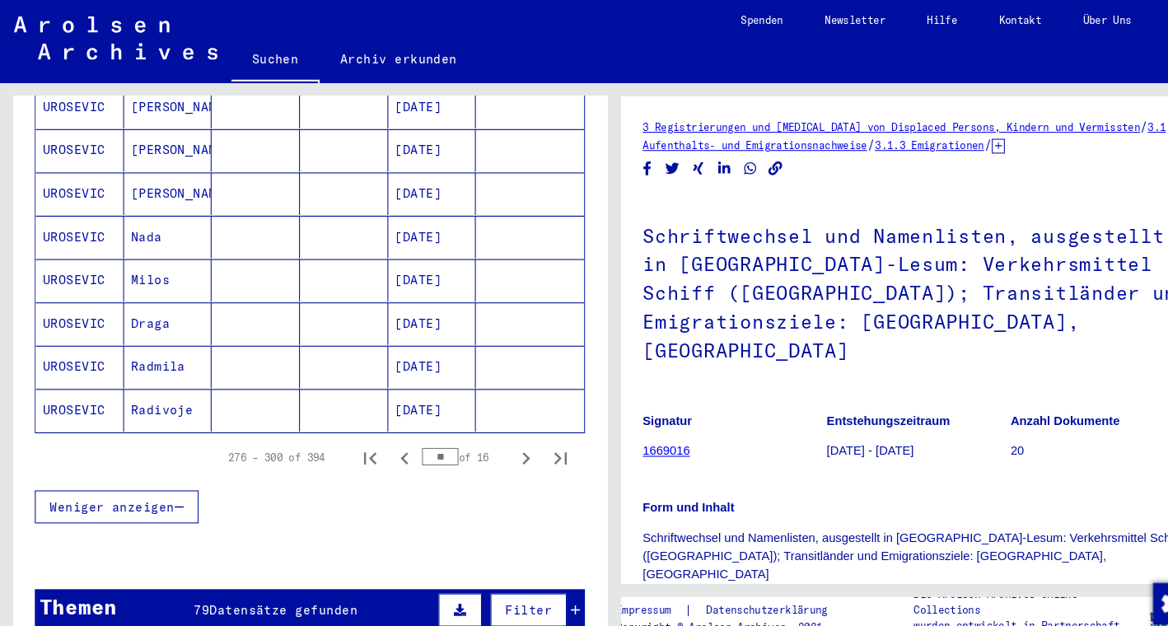
scroll to position [975, 0]
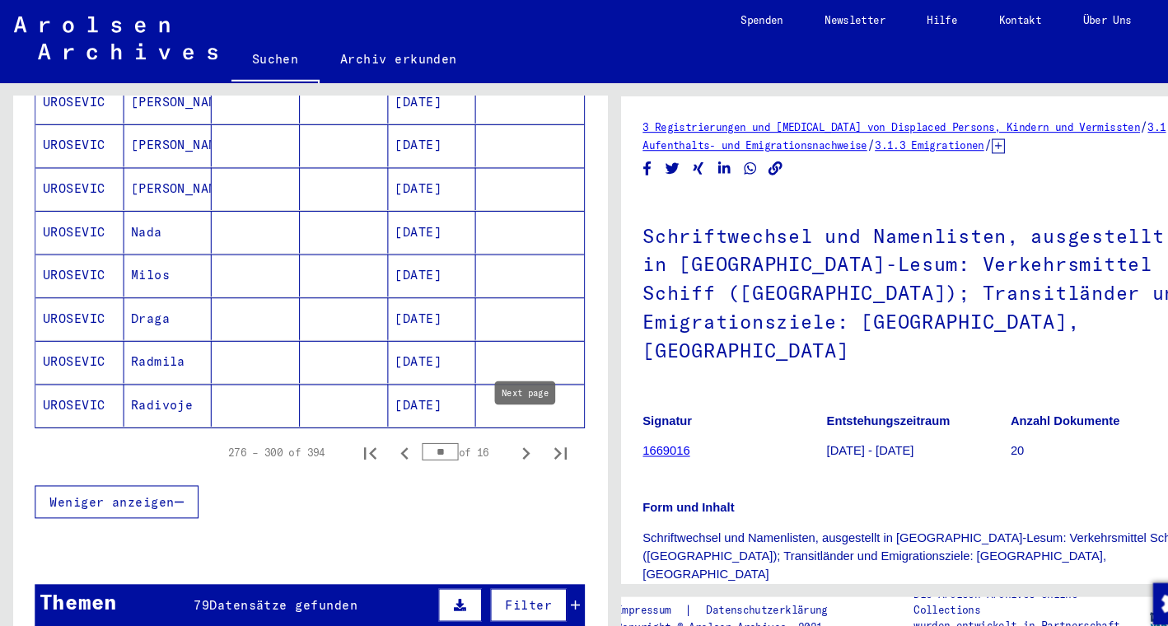
click at [498, 419] on icon "Next page" at bounding box center [500, 430] width 23 height 23
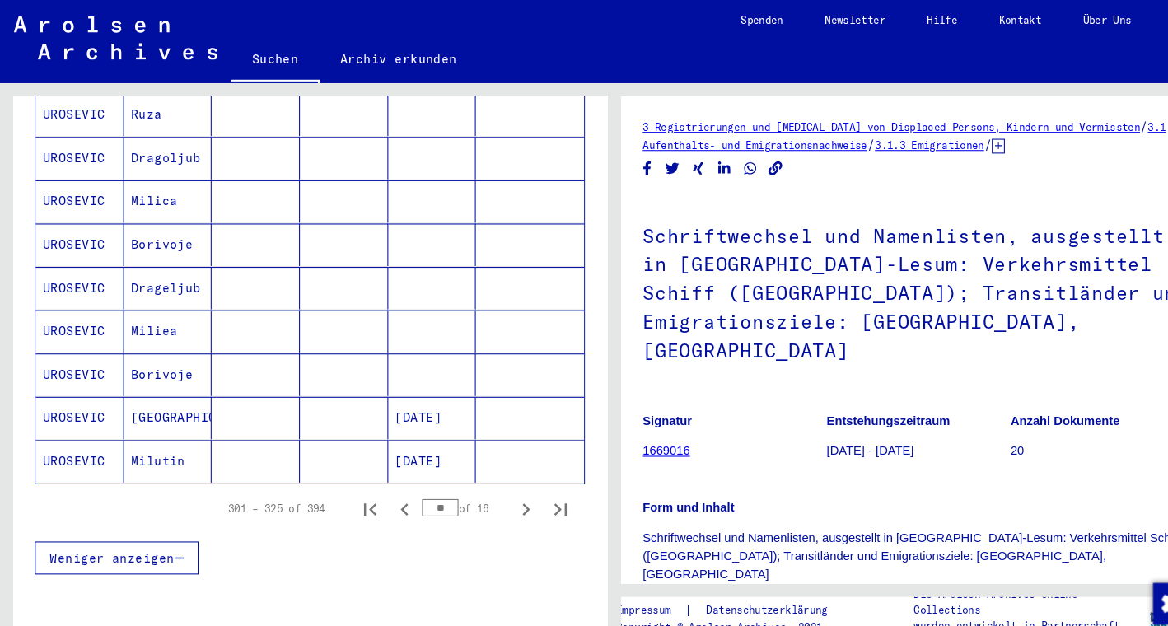
scroll to position [919, 0]
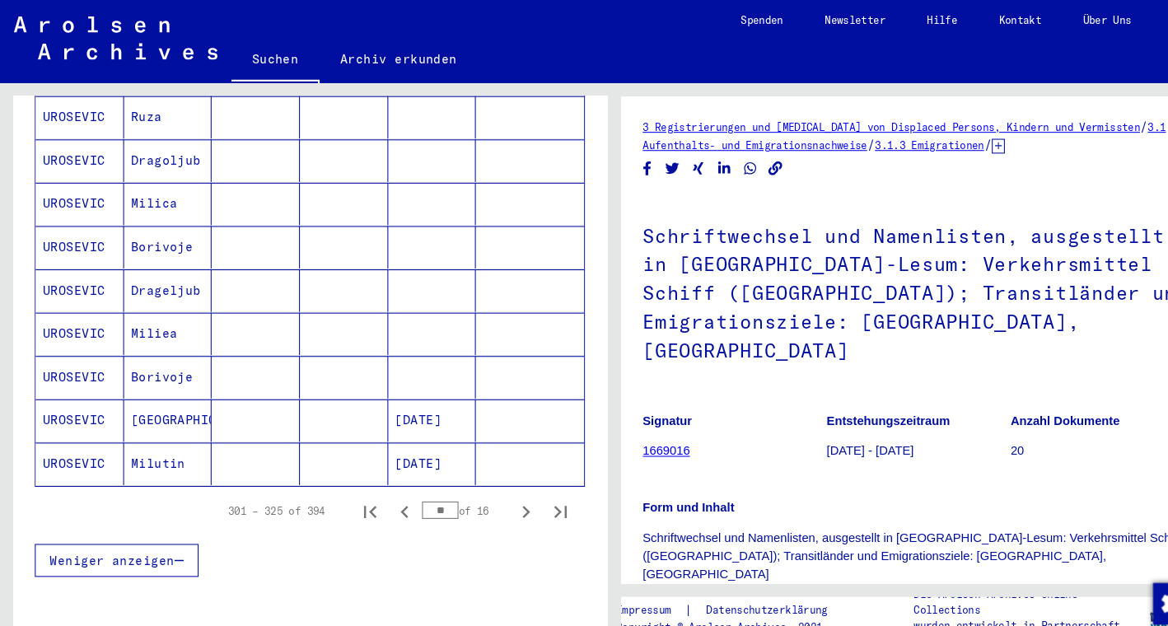
click at [156, 133] on mat-cell "Dragoljub" at bounding box center [160, 153] width 84 height 40
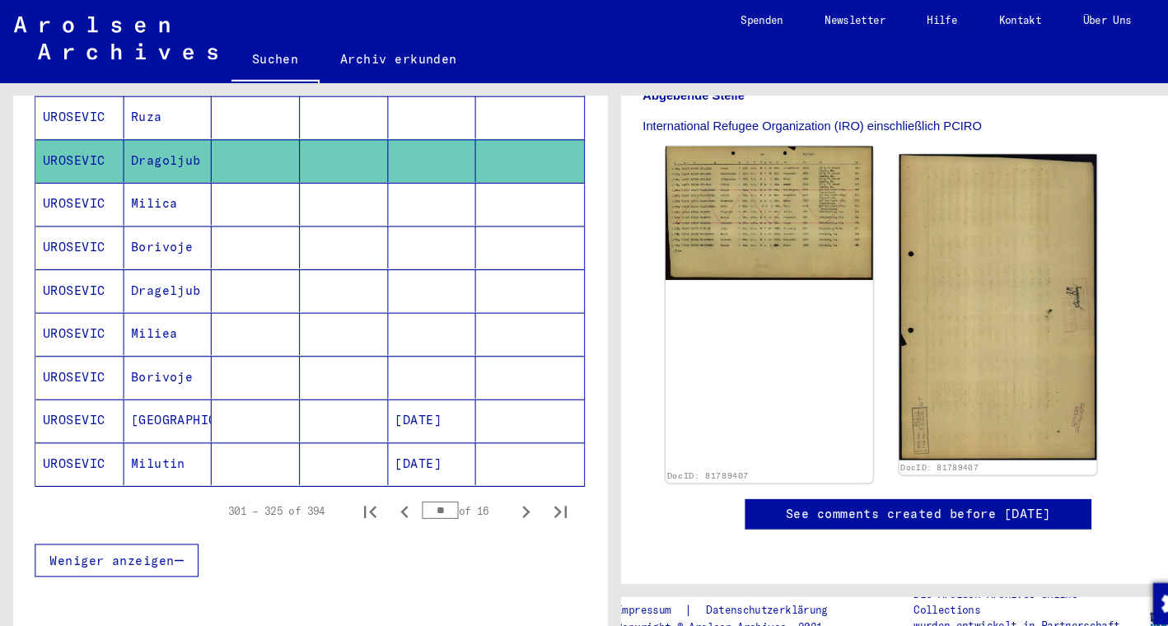
scroll to position [409, 0]
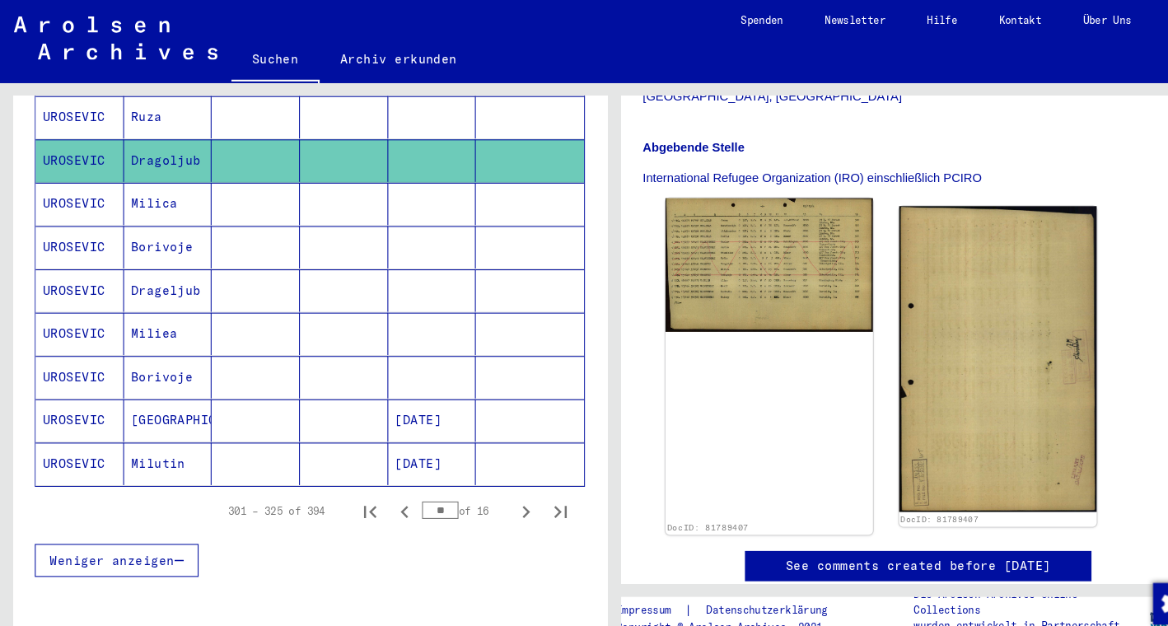
click at [739, 235] on img at bounding box center [731, 253] width 197 height 128
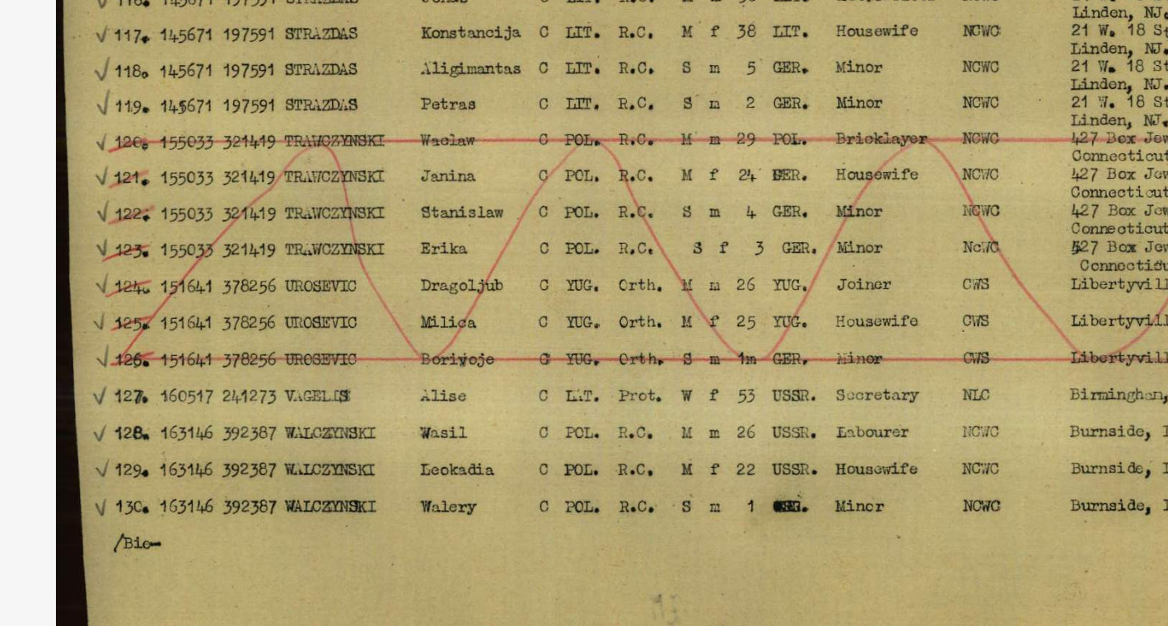
drag, startPoint x: 350, startPoint y: 125, endPoint x: 280, endPoint y: 123, distance: 70.1
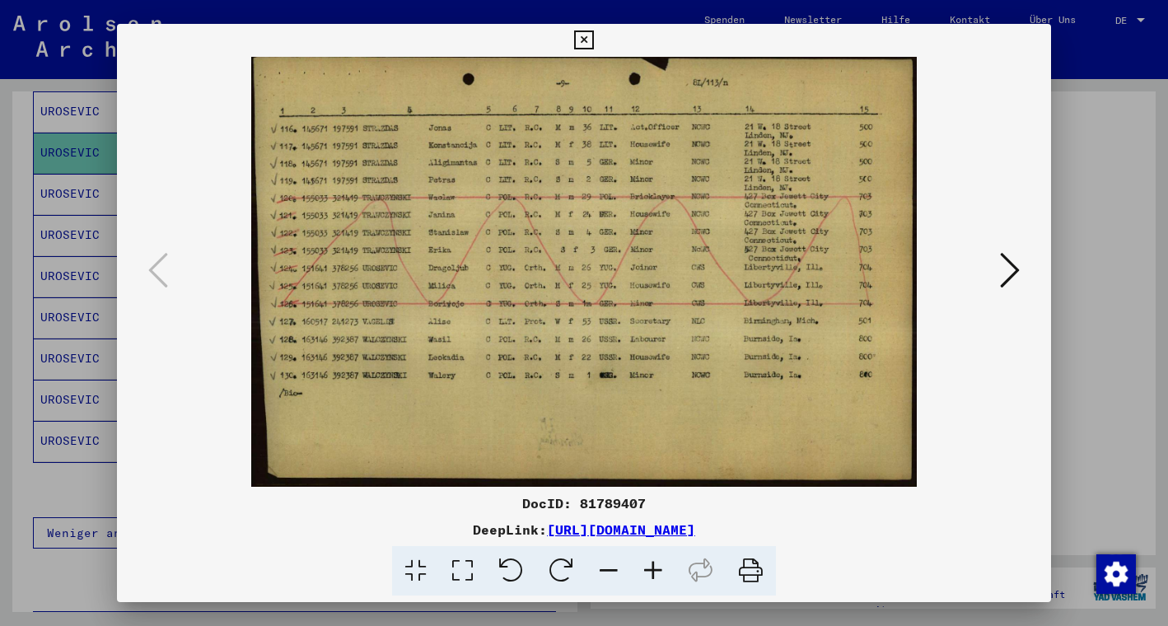
click at [593, 39] on icon at bounding box center [583, 40] width 19 height 20
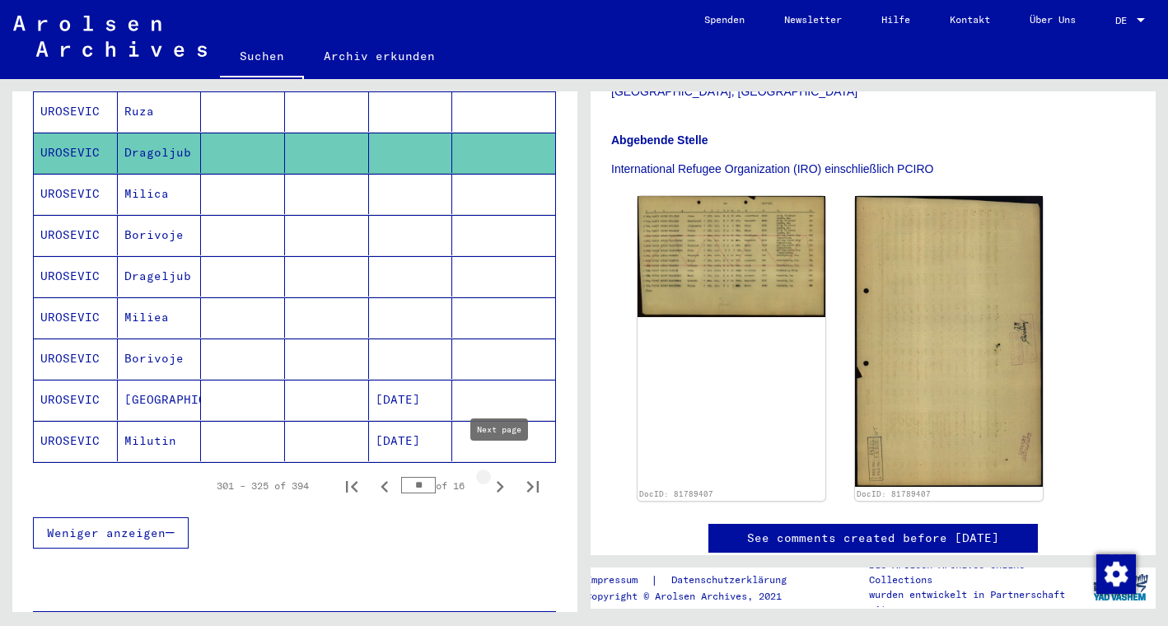
click at [499, 481] on icon "Next page" at bounding box center [500, 487] width 7 height 12
type input "**"
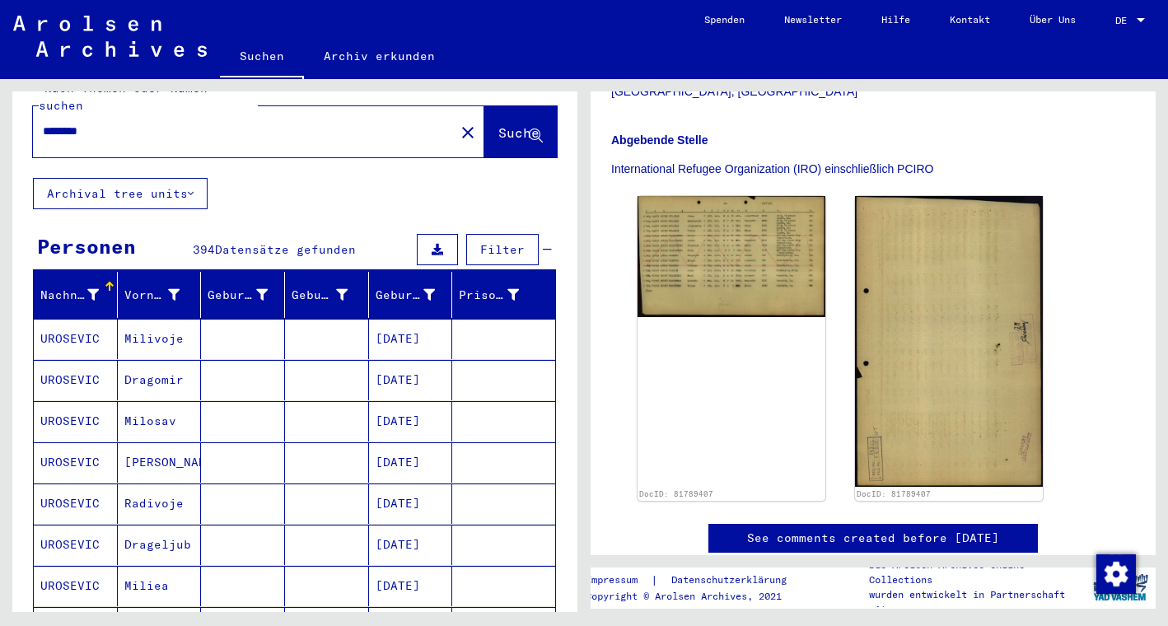
scroll to position [30, 0]
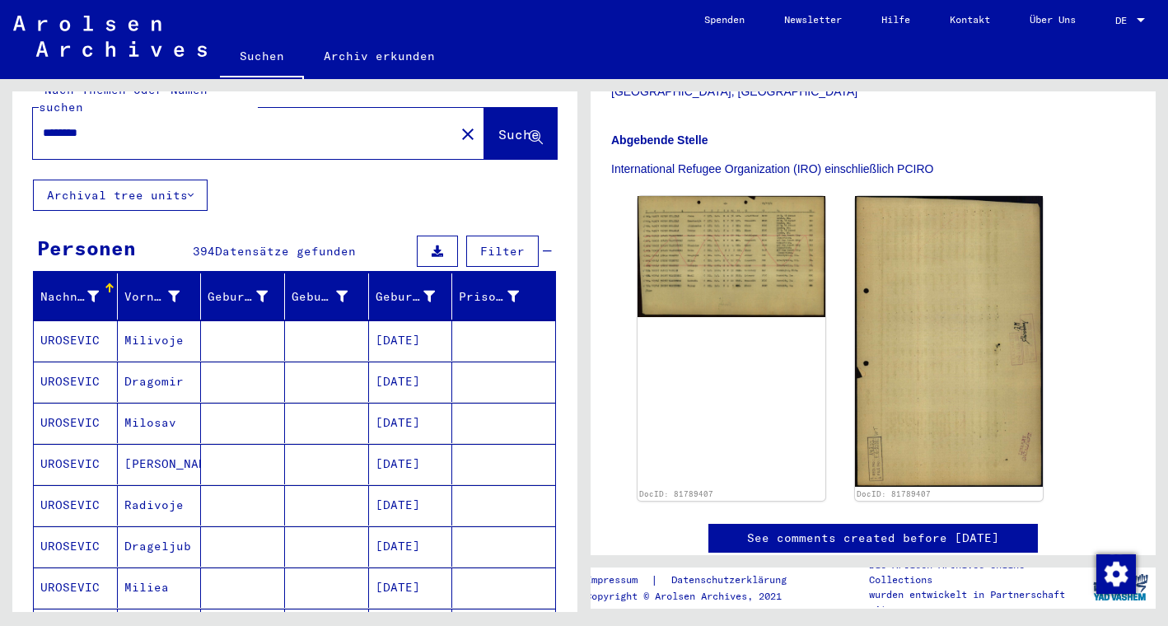
click at [509, 244] on span "Filter" at bounding box center [502, 251] width 44 height 15
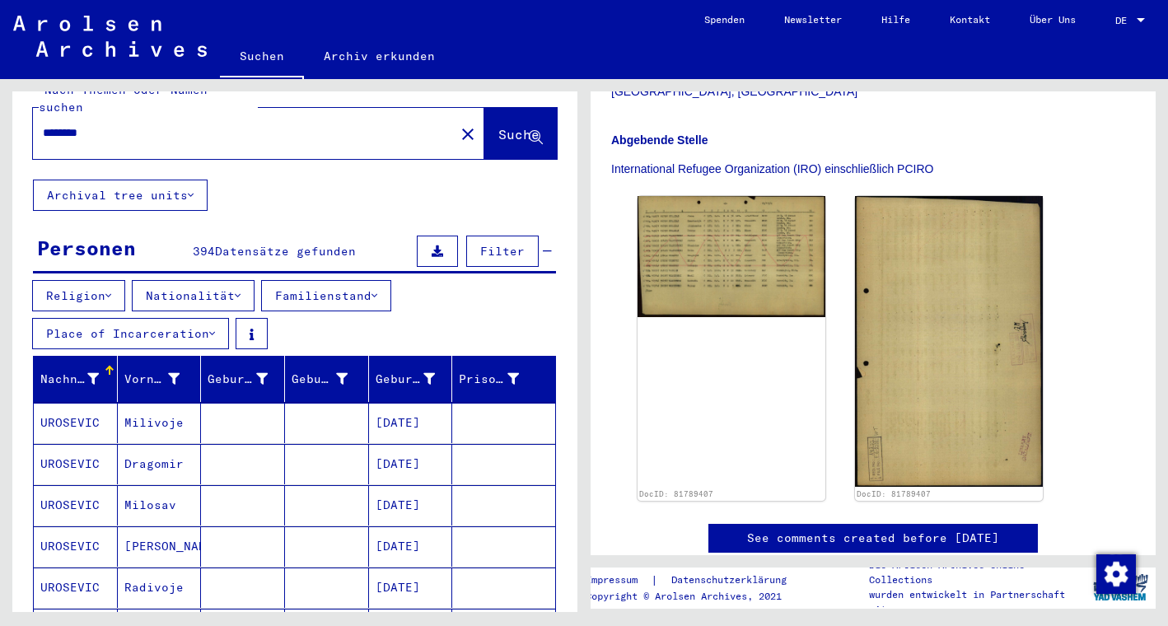
click at [509, 244] on span "Filter" at bounding box center [502, 251] width 44 height 15
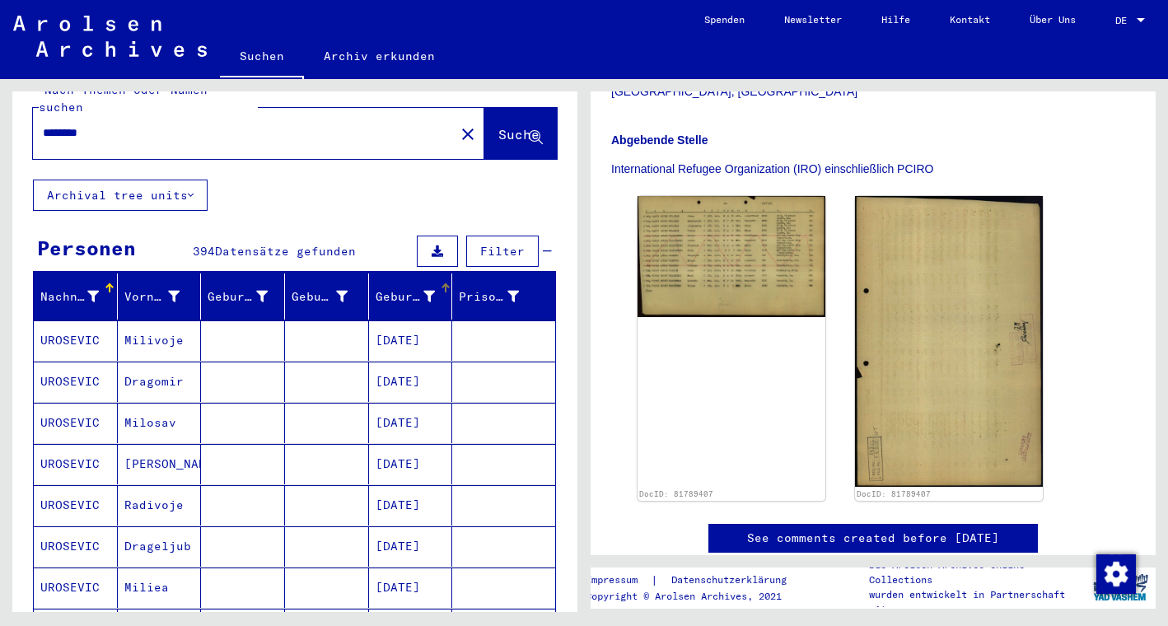
click at [429, 291] on icon at bounding box center [429, 297] width 12 height 12
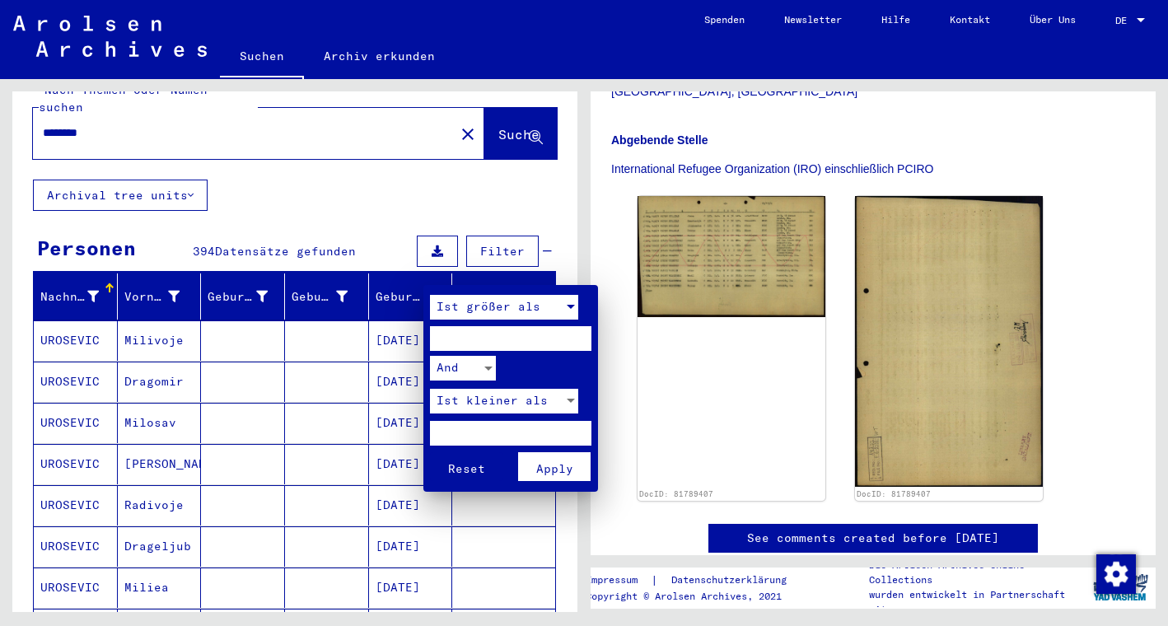
click at [572, 307] on div at bounding box center [571, 307] width 8 height 4
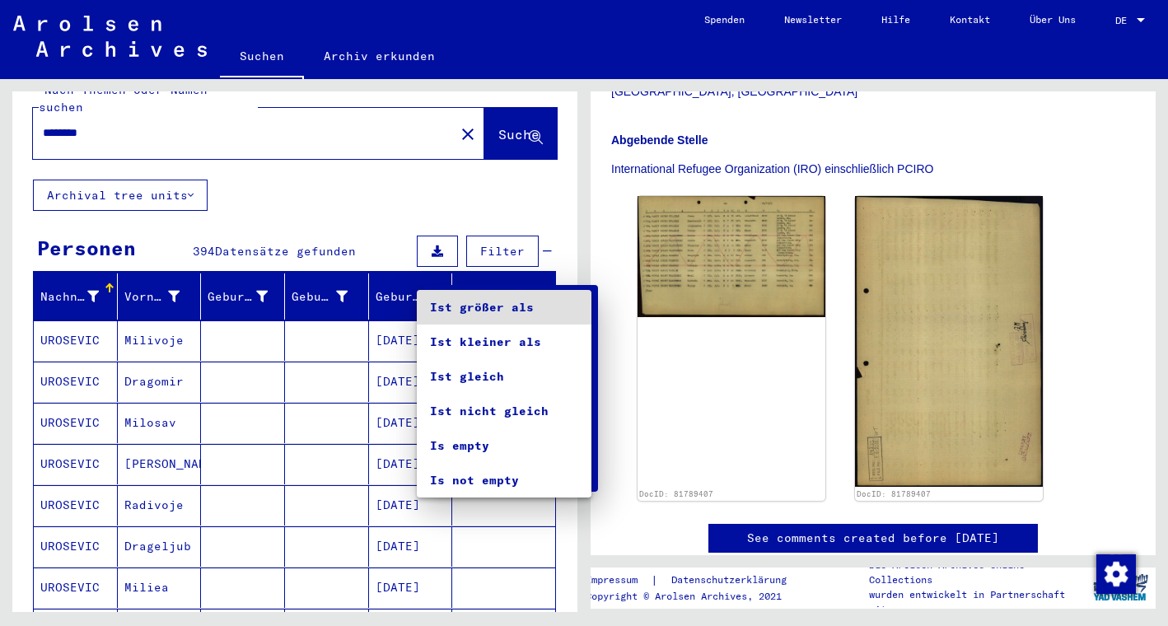
click at [572, 307] on span "Ist größer als" at bounding box center [504, 307] width 148 height 35
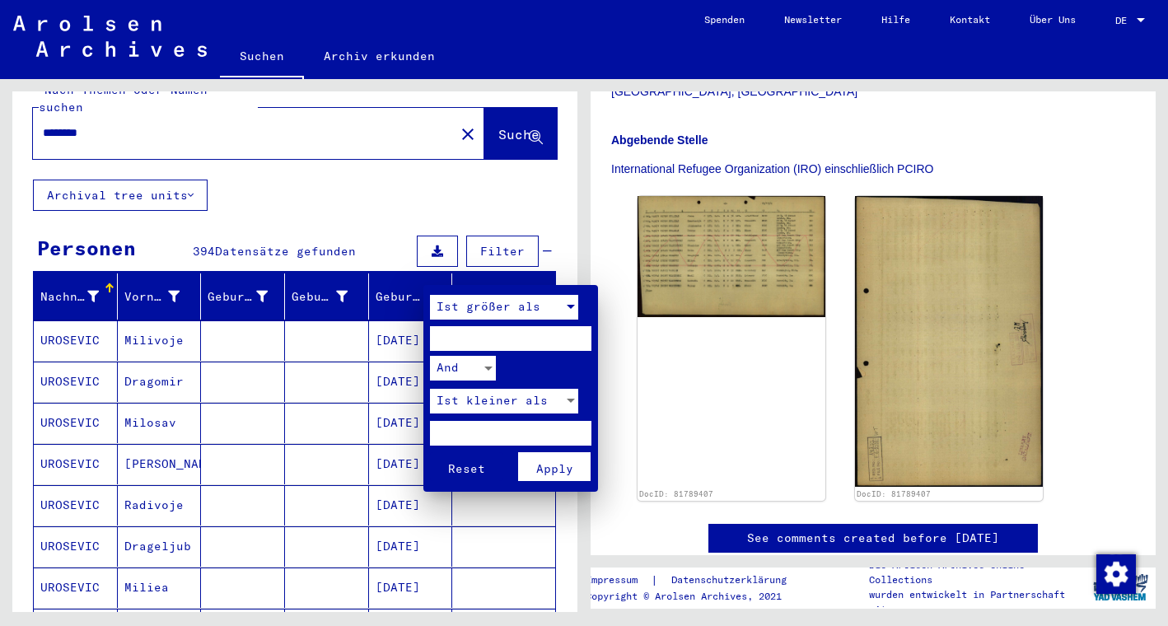
scroll to position [0, 0]
click at [173, 531] on div at bounding box center [584, 313] width 1168 height 626
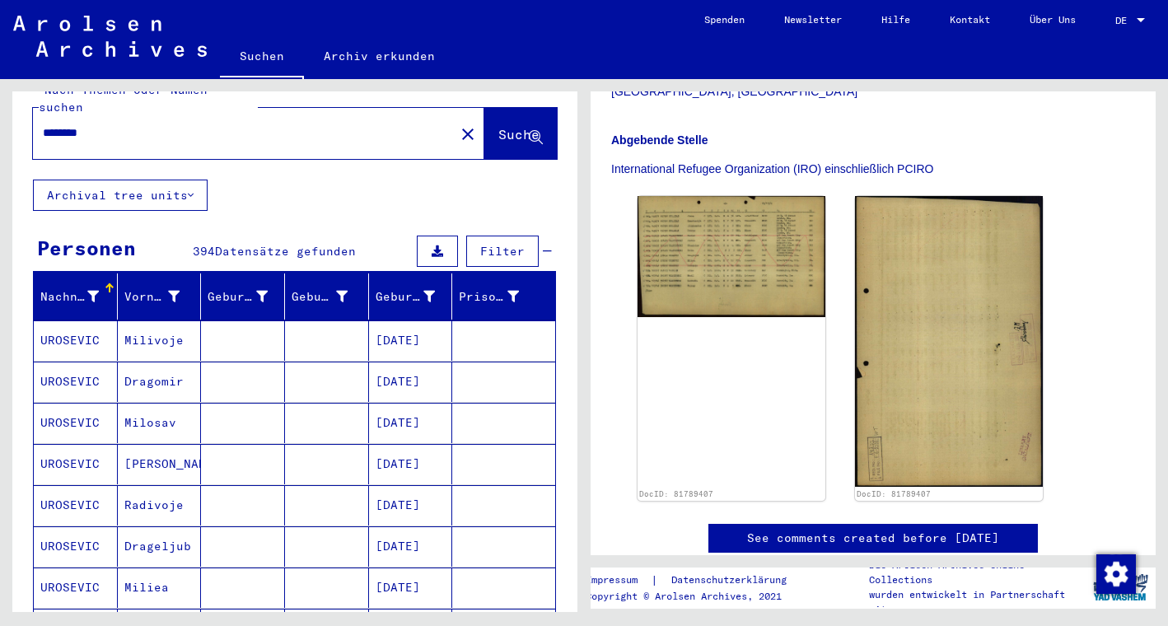
click at [420, 536] on mat-cell "[DATE]" at bounding box center [411, 546] width 84 height 40
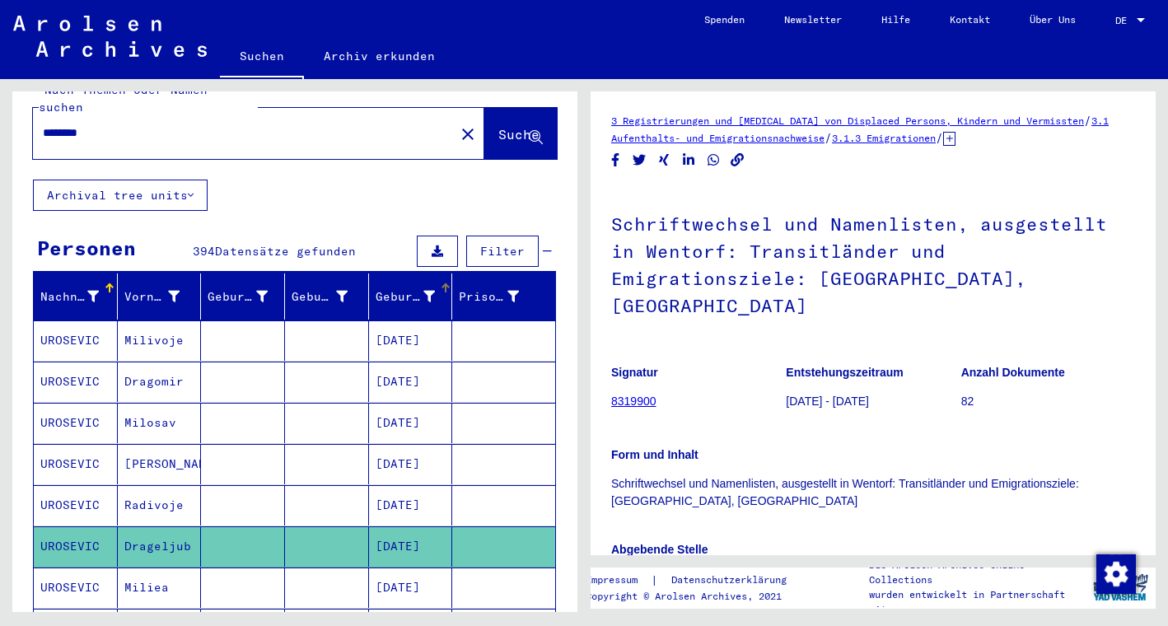
click at [432, 291] on icon at bounding box center [429, 297] width 12 height 12
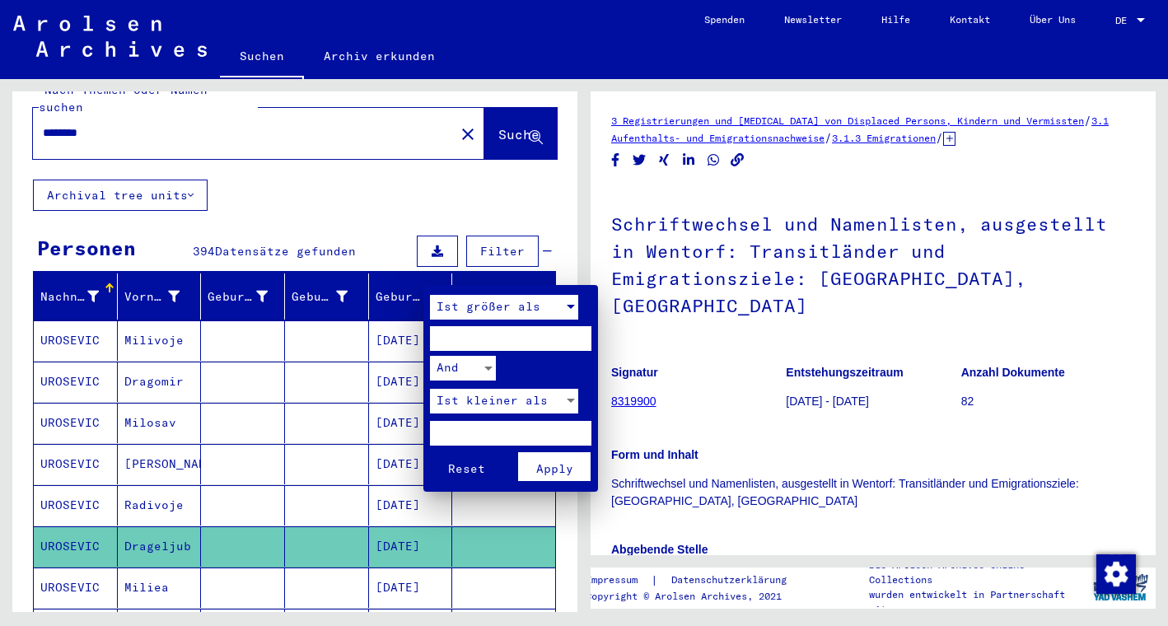
click at [566, 306] on div at bounding box center [570, 307] width 15 height 25
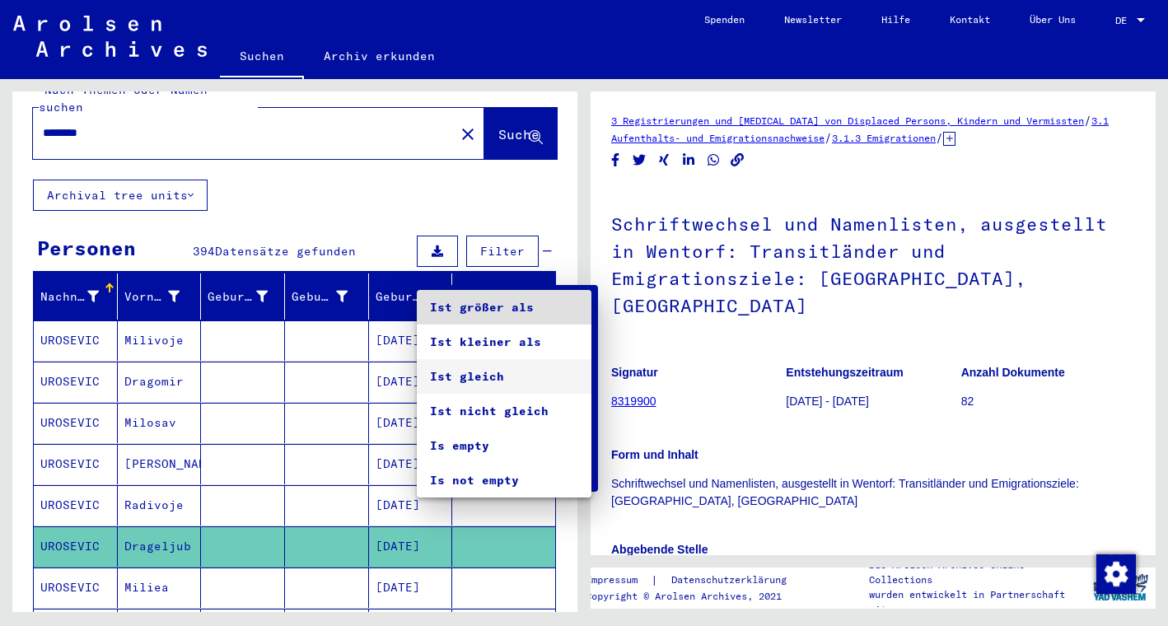
click at [524, 375] on span "Ist gleich" at bounding box center [504, 376] width 148 height 35
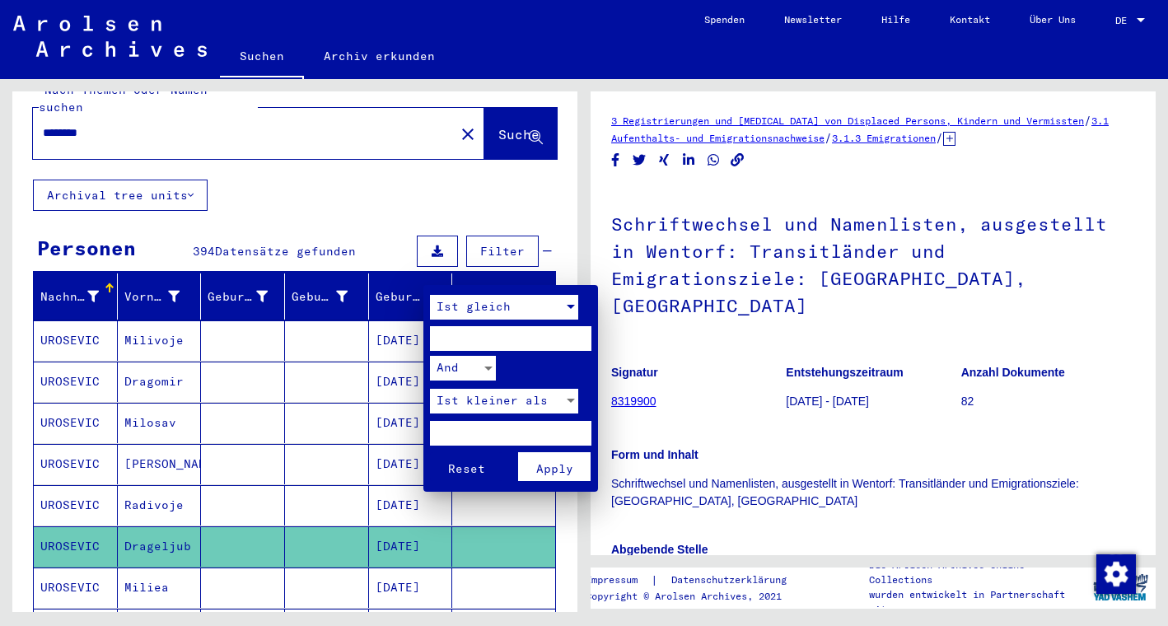
click at [518, 334] on input "number" at bounding box center [510, 338] width 161 height 25
type input "****"
click at [466, 458] on button "Reset" at bounding box center [466, 466] width 72 height 29
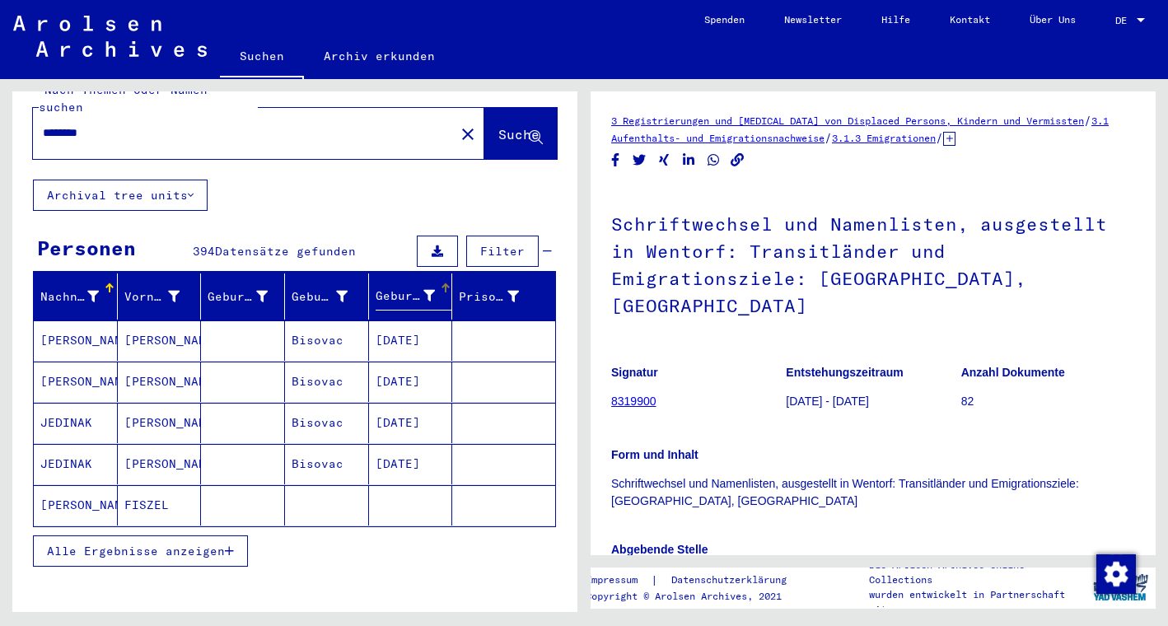
click at [441, 283] on div "Geburtsdatum" at bounding box center [416, 296] width 81 height 27
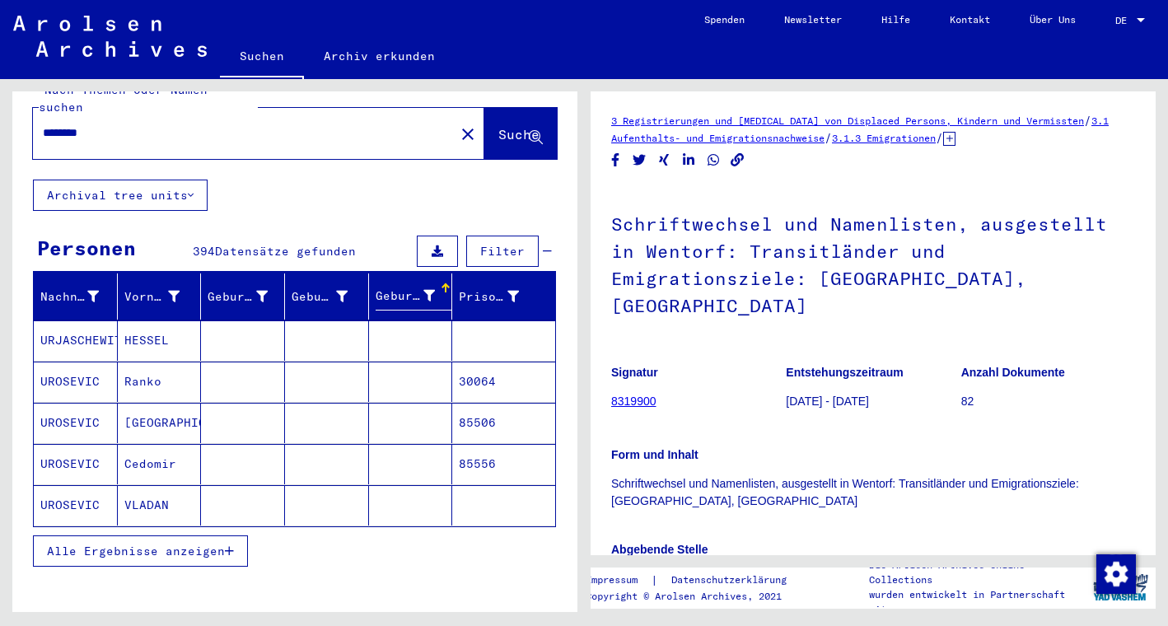
click at [427, 290] on icon at bounding box center [429, 296] width 12 height 12
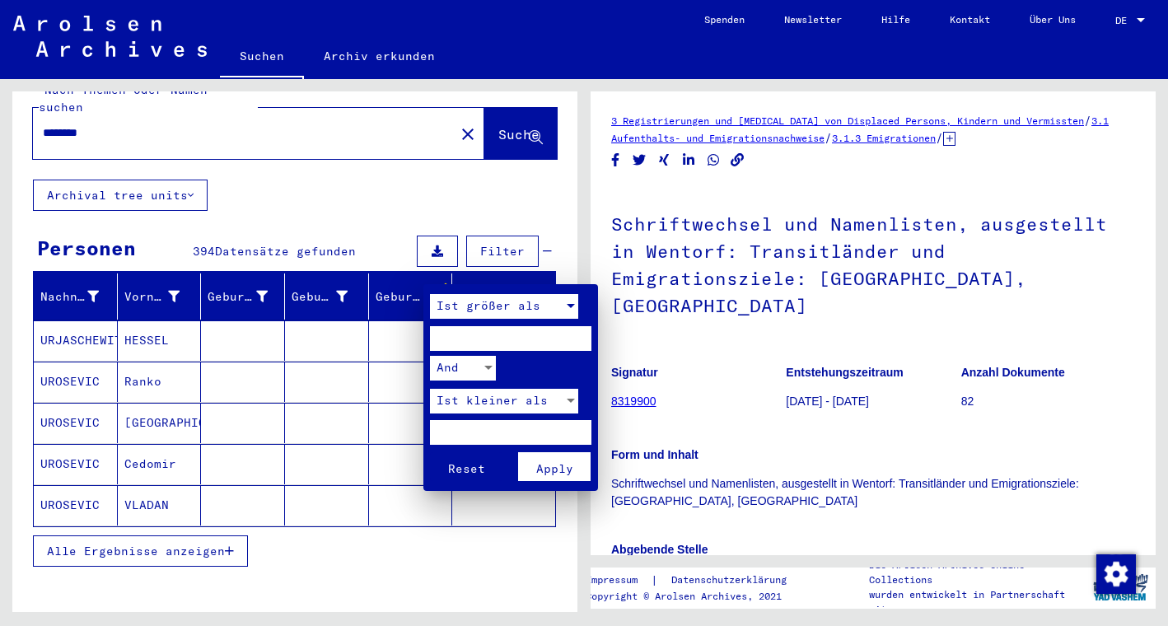
click at [570, 309] on div at bounding box center [570, 306] width 15 height 25
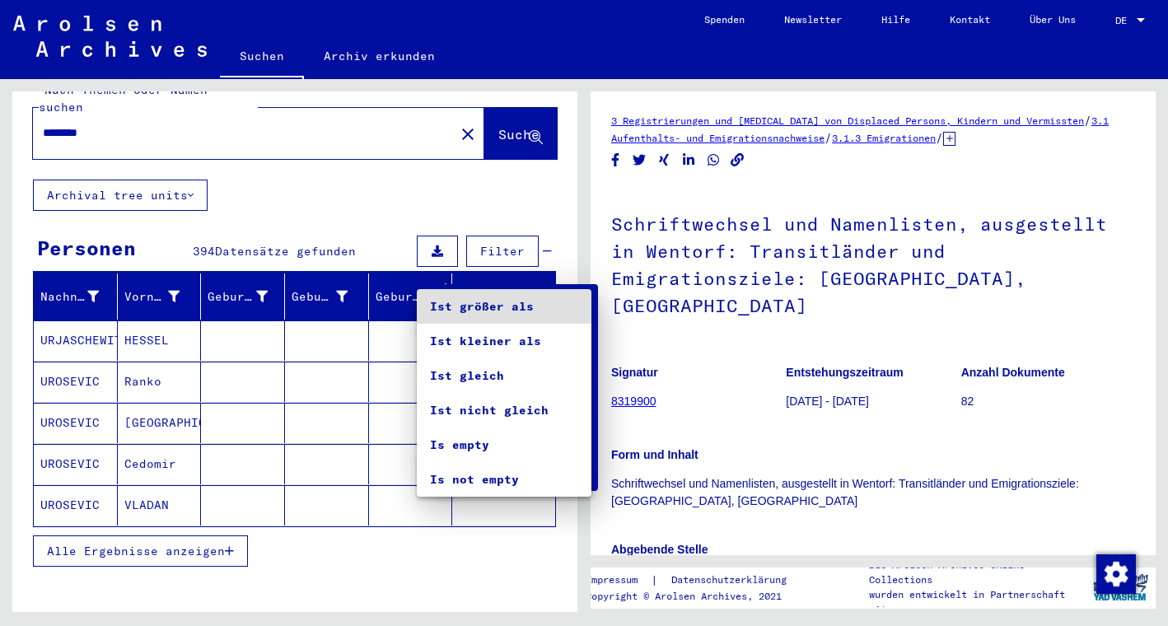
click at [570, 309] on span "Ist größer als" at bounding box center [504, 306] width 148 height 35
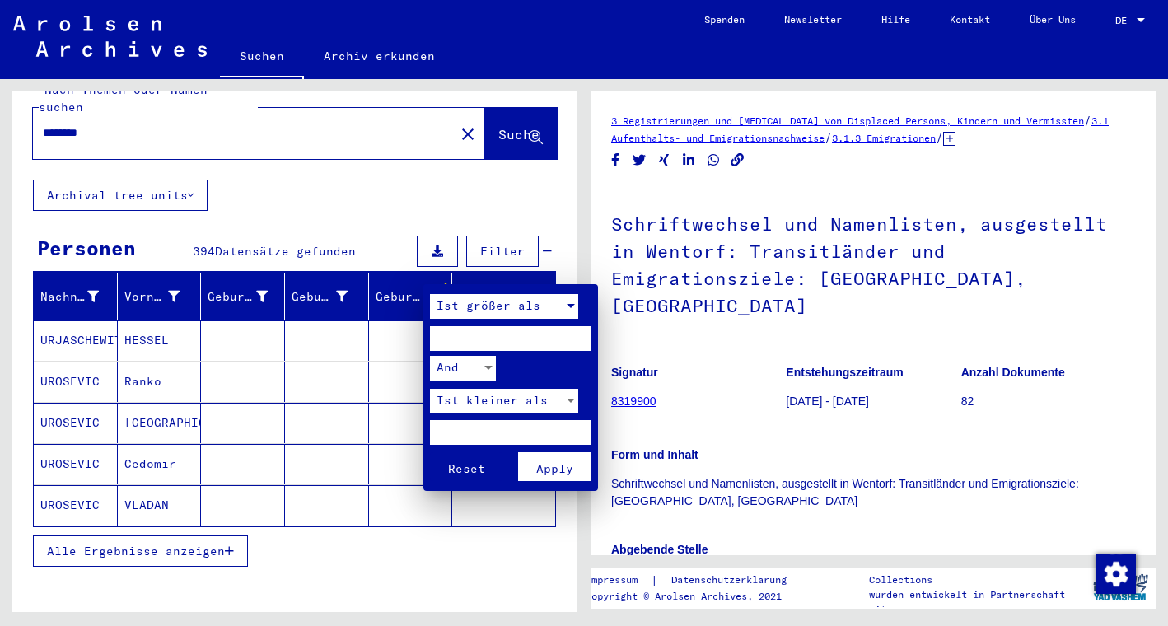
click at [568, 309] on div at bounding box center [570, 306] width 15 height 25
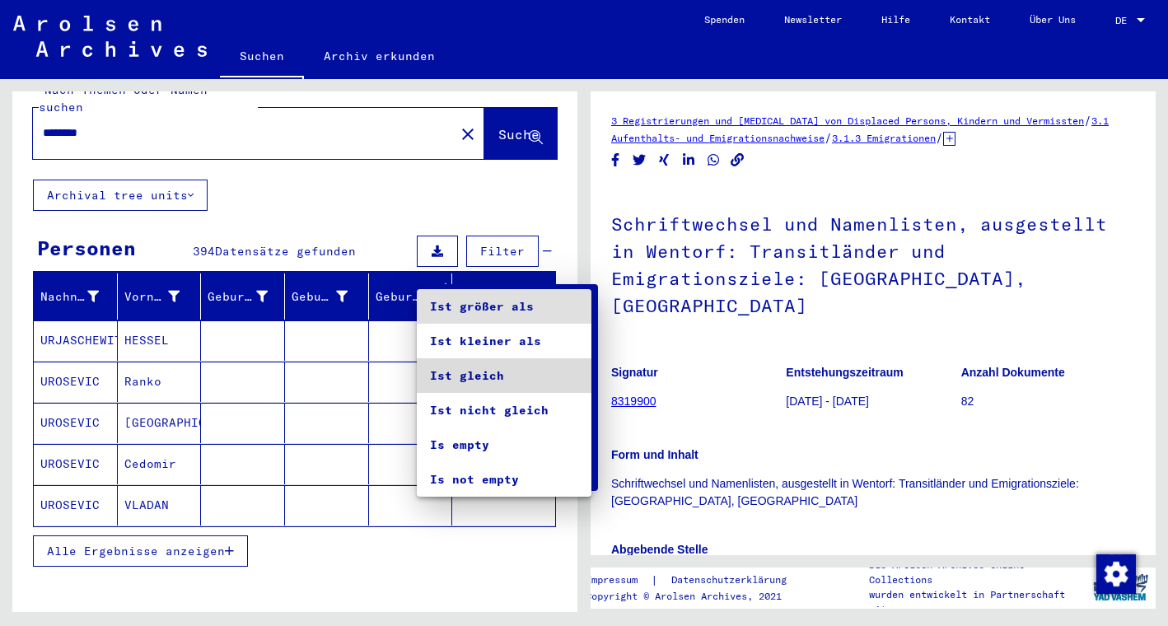
click at [499, 379] on span "Ist gleich" at bounding box center [504, 375] width 148 height 35
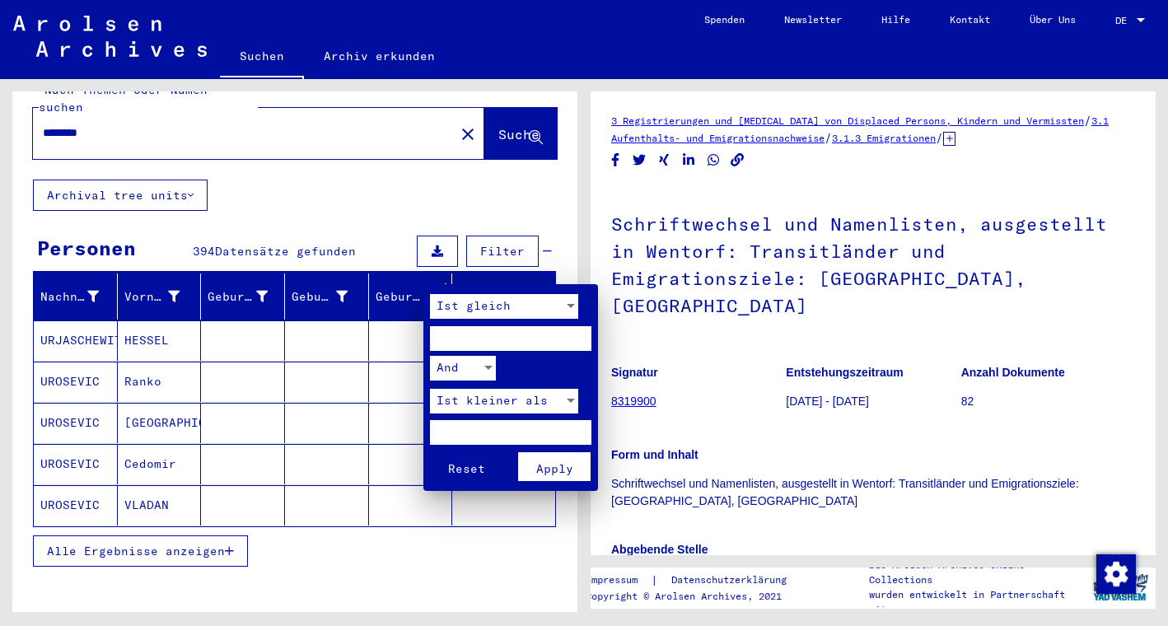
click at [507, 335] on input "number" at bounding box center [510, 338] width 161 height 25
type input "****"
click at [566, 461] on span "Apply" at bounding box center [554, 468] width 37 height 15
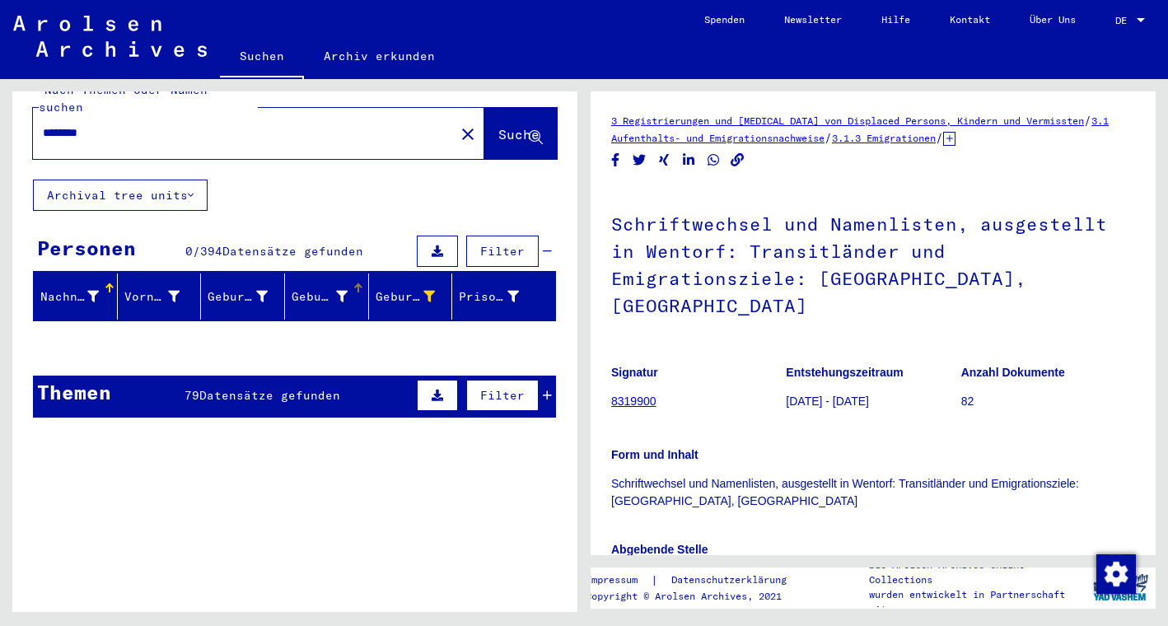
click at [337, 291] on icon at bounding box center [342, 297] width 12 height 12
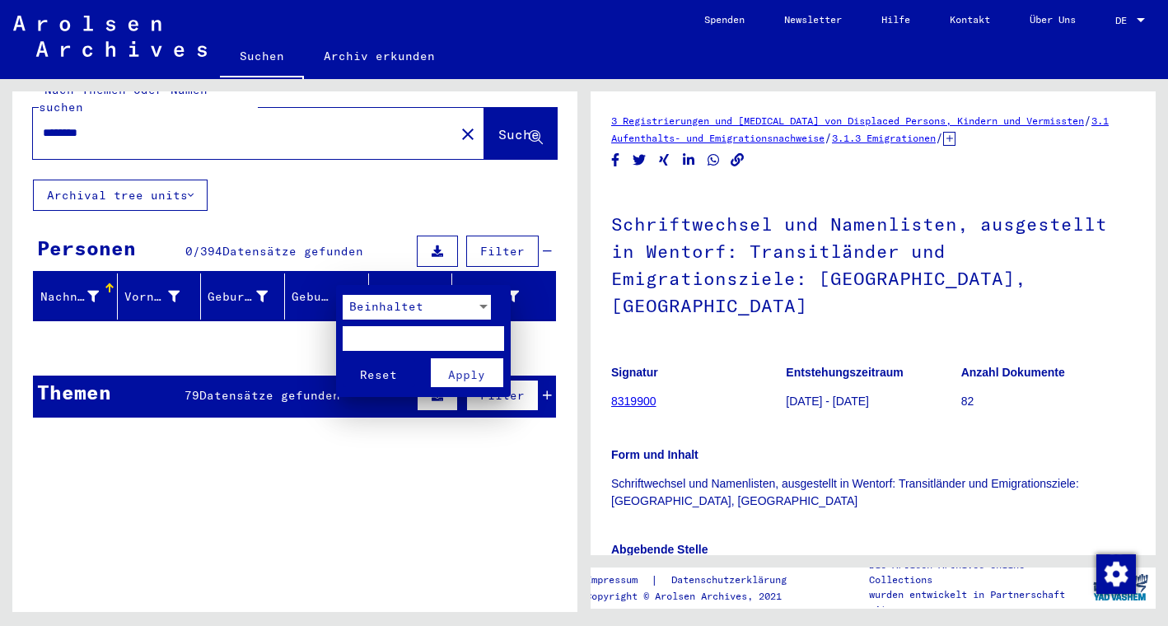
click at [319, 273] on div at bounding box center [584, 313] width 1168 height 626
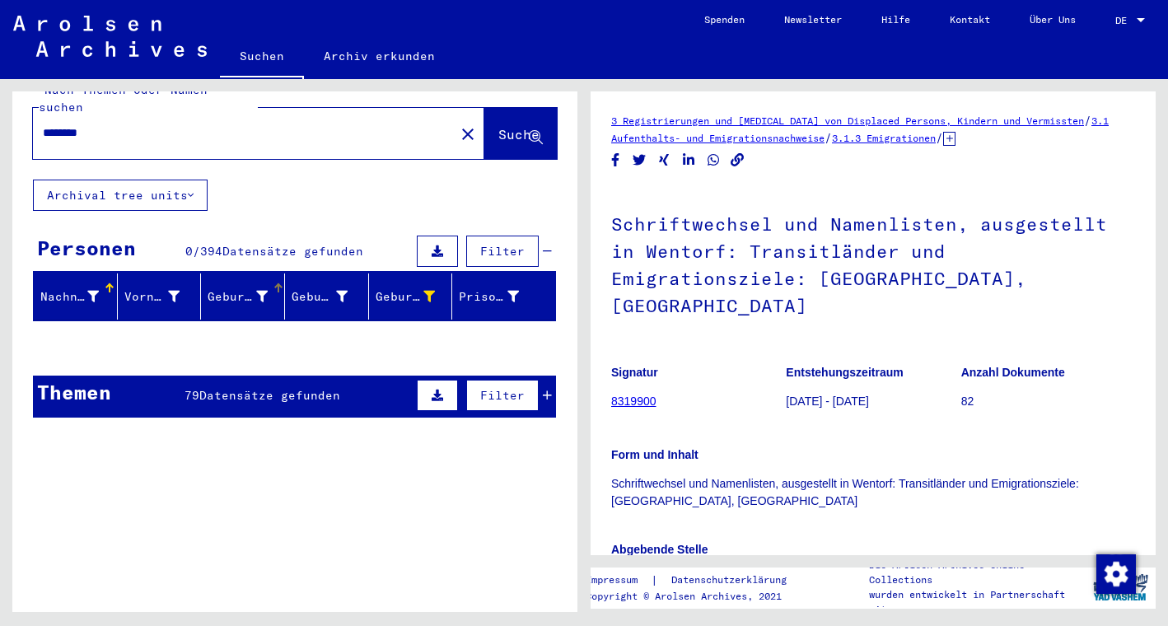
click at [264, 291] on icon at bounding box center [262, 297] width 12 height 12
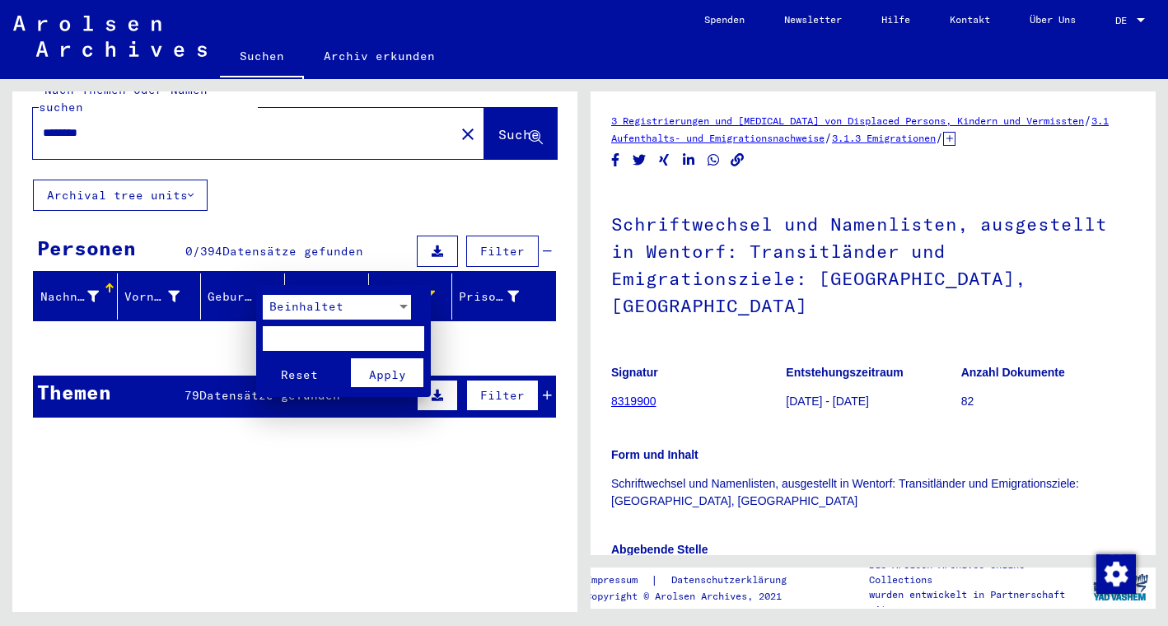
click at [264, 274] on div at bounding box center [584, 313] width 1168 height 626
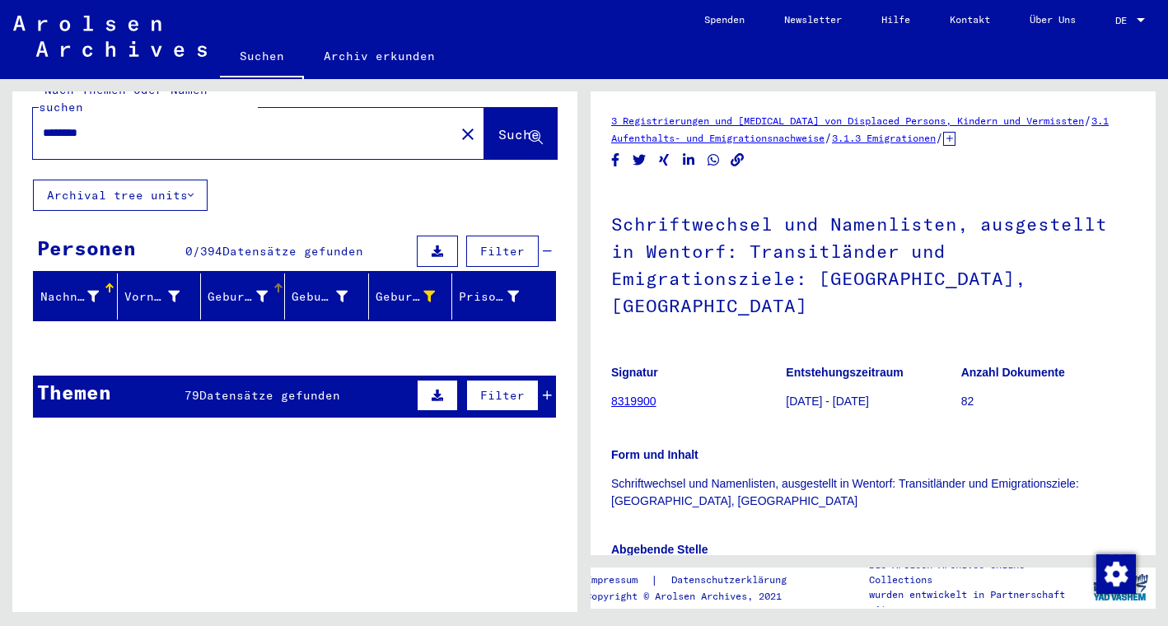
click at [236, 288] on div "Geburtsname" at bounding box center [238, 296] width 60 height 17
click at [428, 291] on icon at bounding box center [429, 297] width 12 height 12
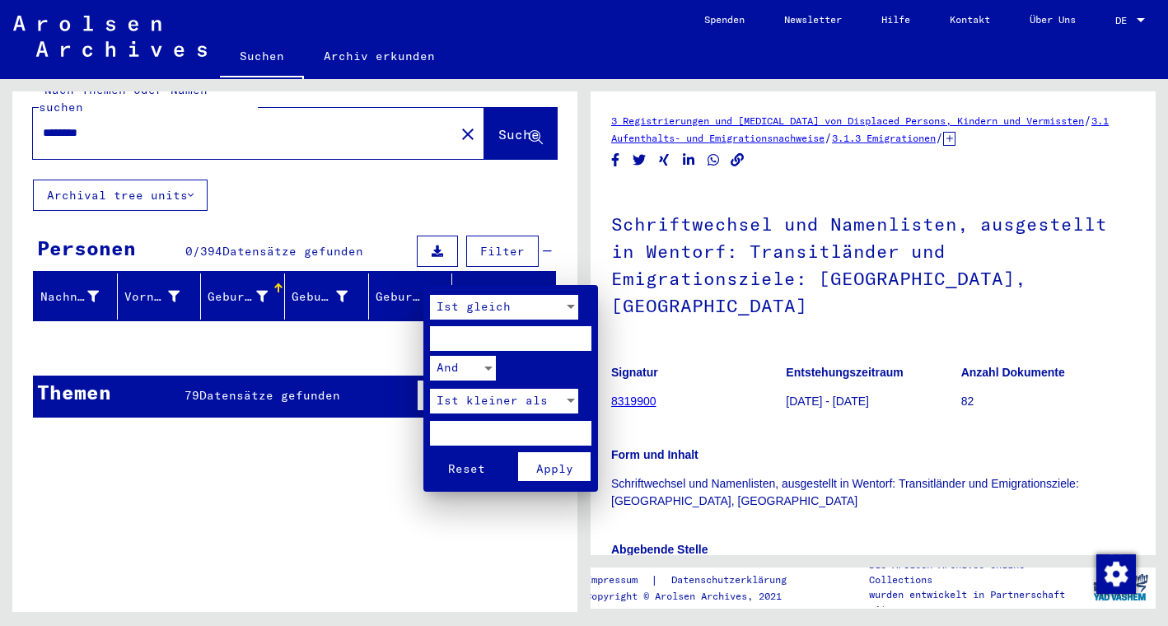
click at [576, 344] on input "****" at bounding box center [510, 338] width 161 height 25
click at [575, 336] on input "****" at bounding box center [510, 338] width 161 height 25
click at [579, 332] on input "****" at bounding box center [510, 338] width 161 height 25
type input "****"
click at [579, 332] on input "****" at bounding box center [510, 338] width 161 height 25
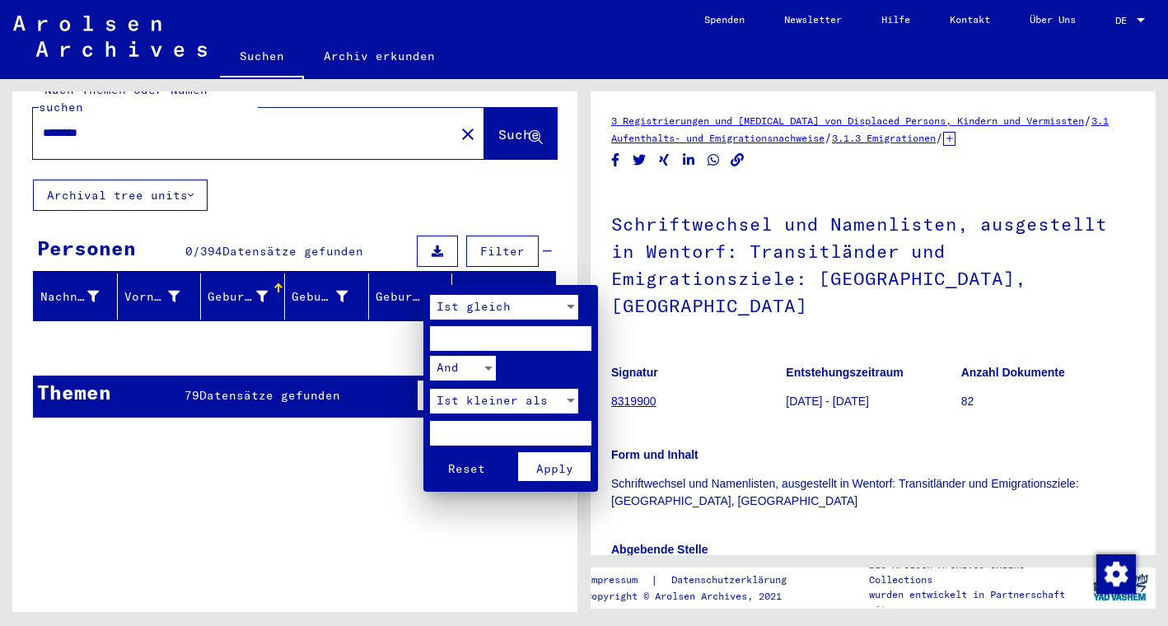
drag, startPoint x: 484, startPoint y: 334, endPoint x: 368, endPoint y: 331, distance: 116.2
click at [368, 331] on div "Ist gleich **** And Ist kleiner als Reset Apply" at bounding box center [584, 313] width 1168 height 626
click at [489, 331] on input "number" at bounding box center [510, 338] width 161 height 25
type input "****"
click at [481, 359] on div "And" at bounding box center [455, 368] width 51 height 25
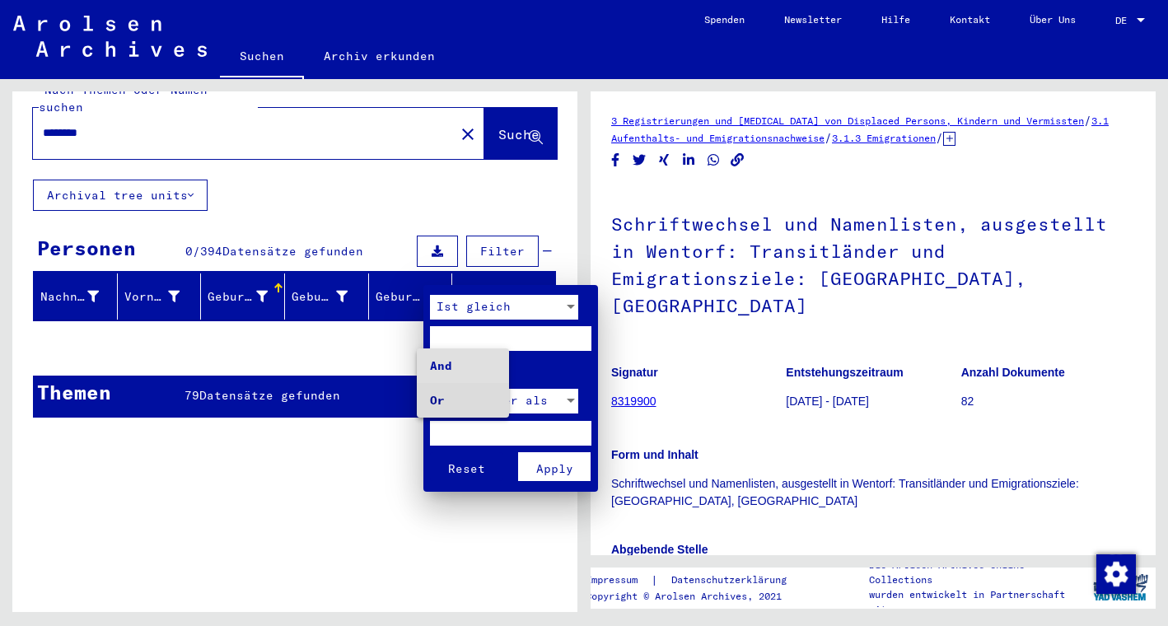
click at [465, 404] on span "Or" at bounding box center [463, 400] width 66 height 35
click at [568, 399] on div at bounding box center [571, 401] width 8 height 4
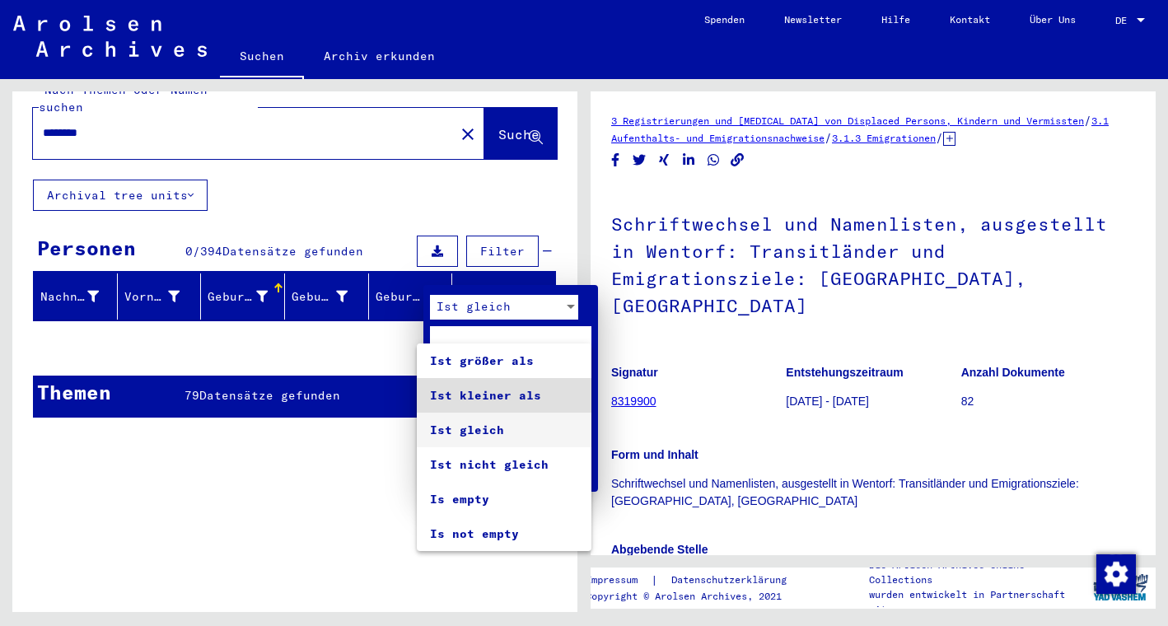
click at [528, 431] on span "Ist gleich" at bounding box center [504, 430] width 148 height 35
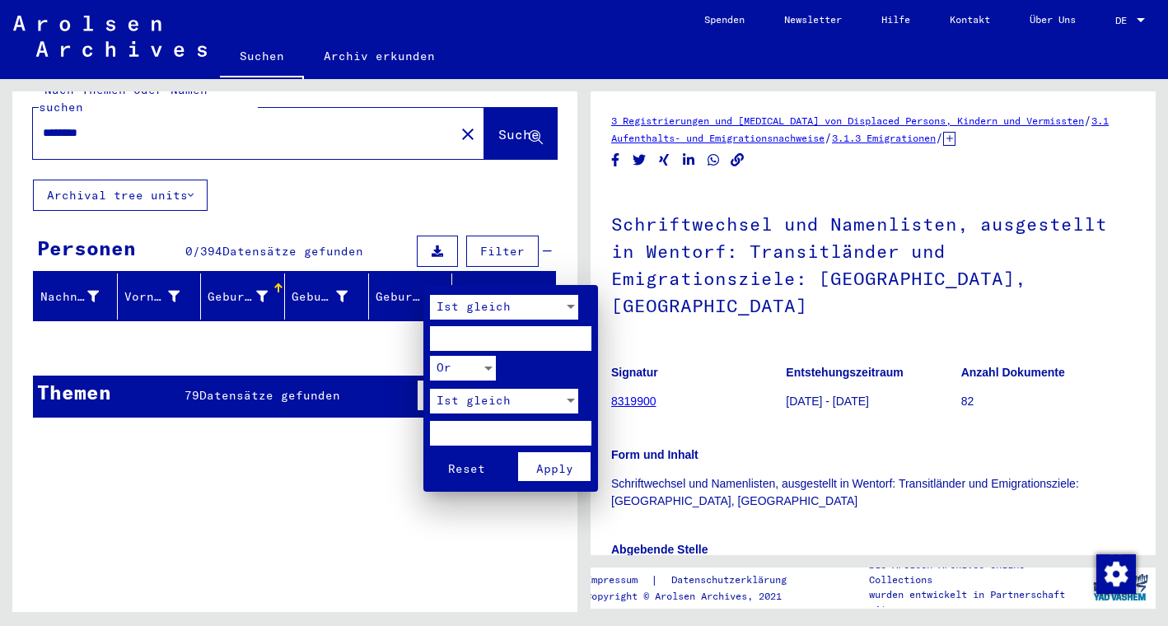
click at [490, 431] on input "number" at bounding box center [510, 433] width 161 height 25
type input "****"
click at [571, 461] on span "Apply" at bounding box center [554, 468] width 37 height 15
